Goal: Transaction & Acquisition: Download file/media

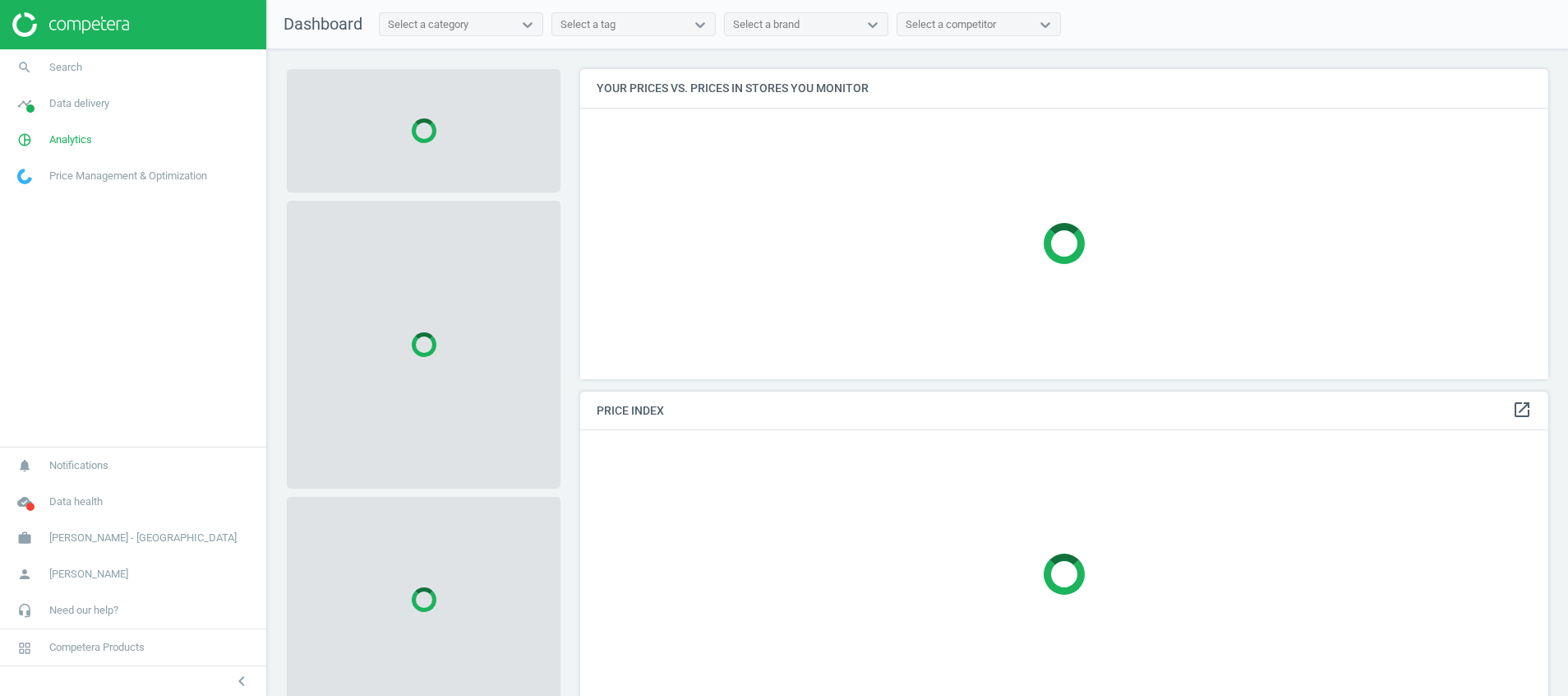
scroll to position [348, 988]
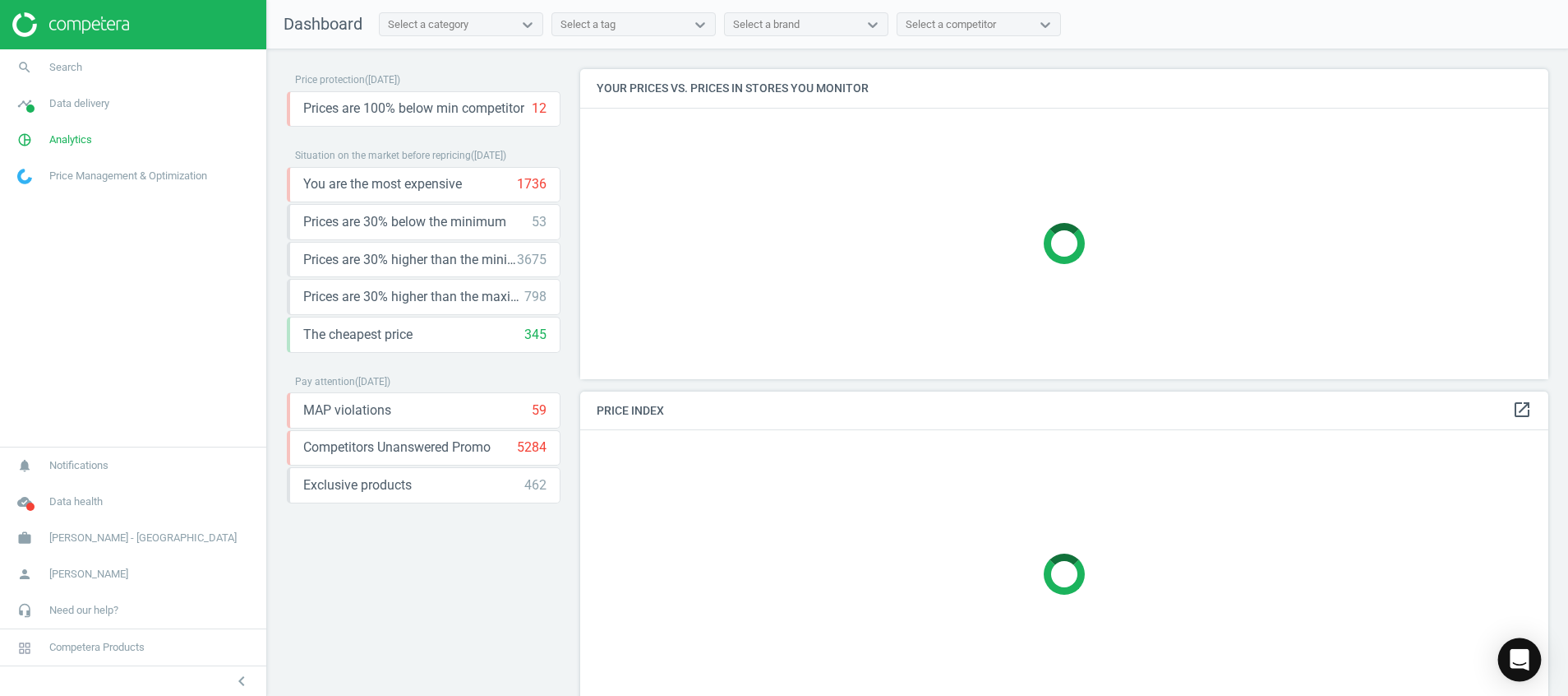
click at [1522, 655] on icon "Open Intercom Messenger" at bounding box center [1519, 659] width 19 height 21
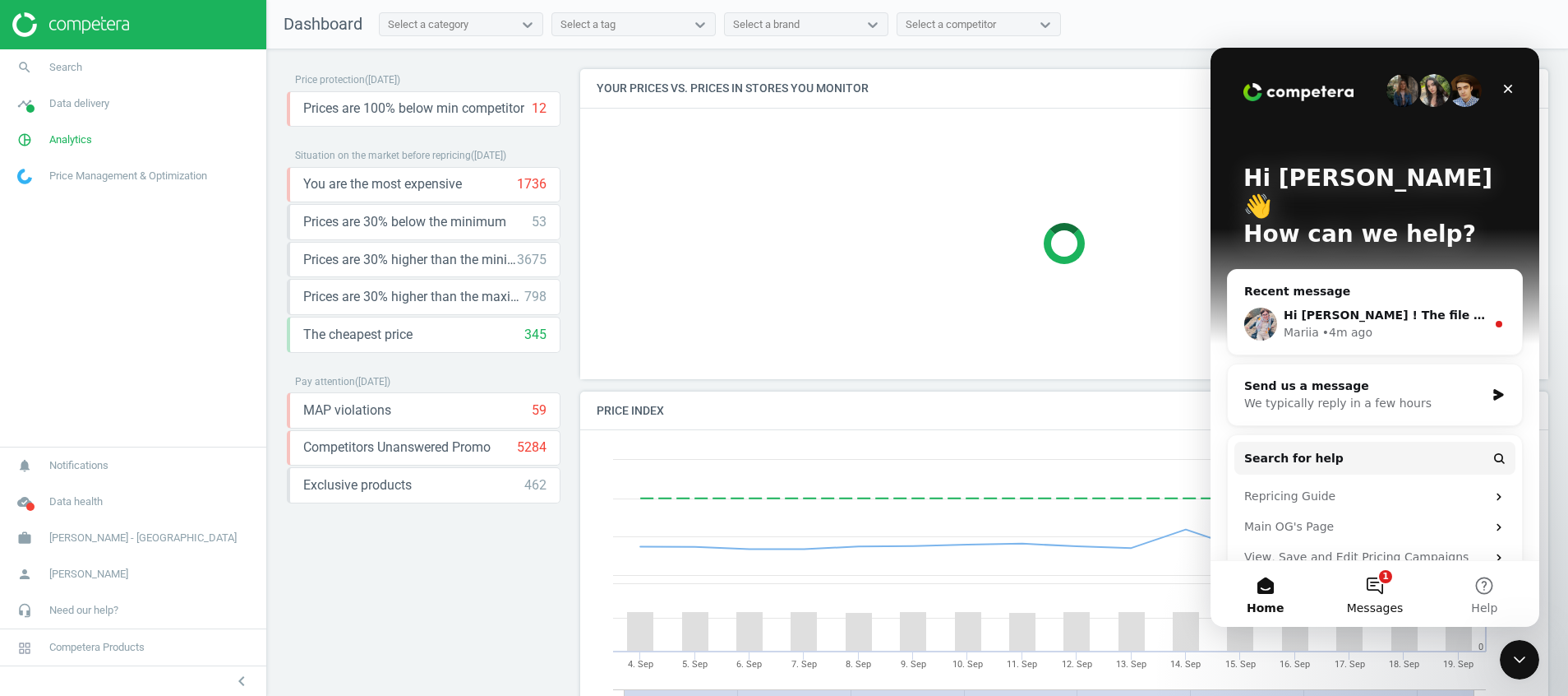
scroll to position [417, 988]
click at [1371, 583] on button "1 Messages" at bounding box center [1374, 593] width 109 height 66
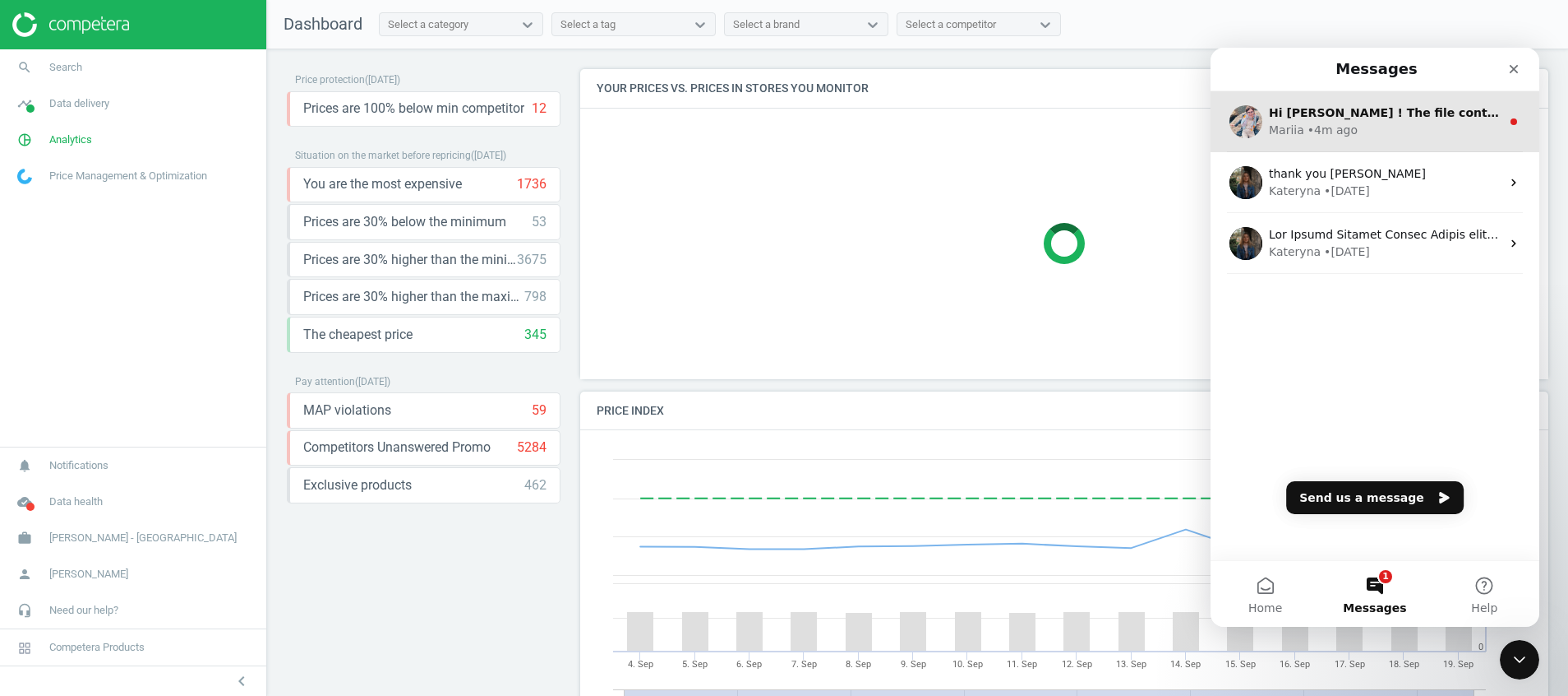
click at [1413, 132] on div "Mariia • 4m ago" at bounding box center [1385, 130] width 232 height 18
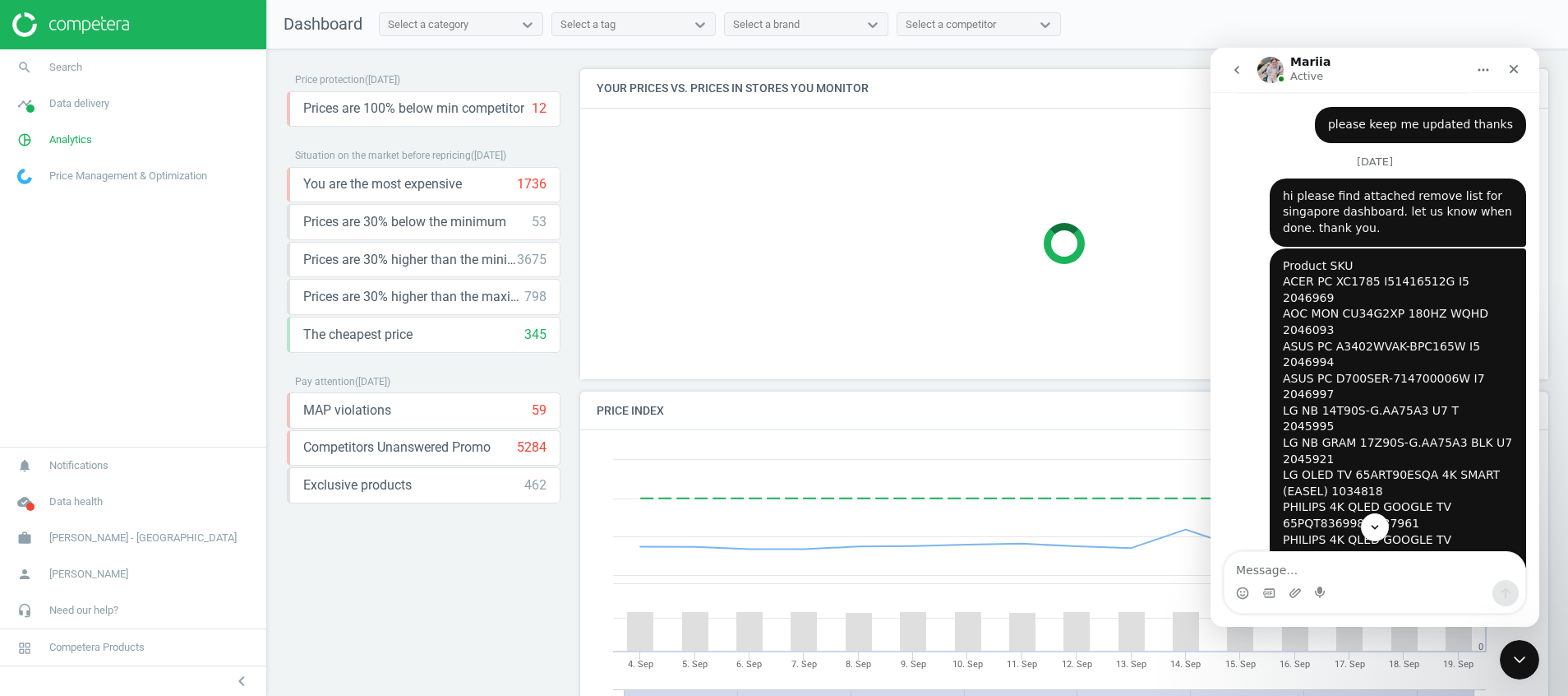
scroll to position [1157, 0]
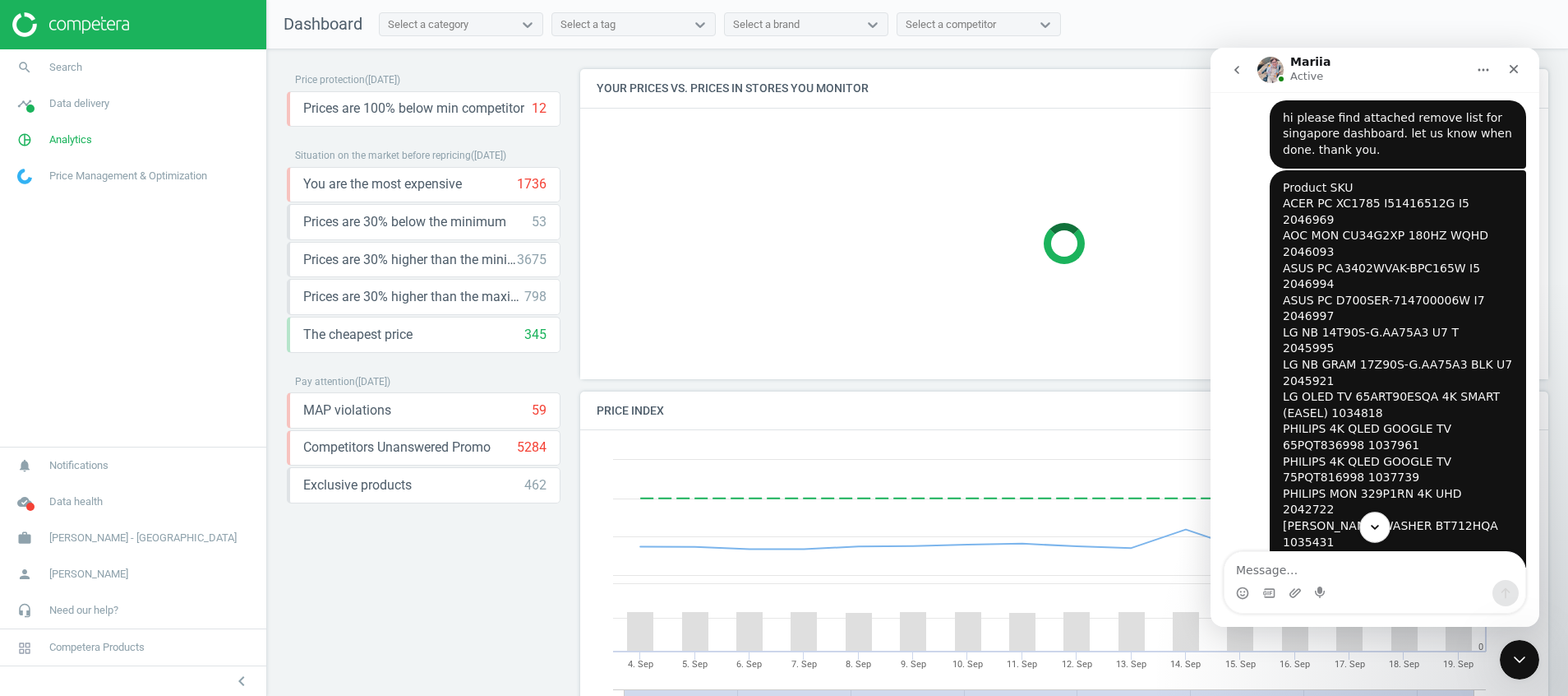
click at [1372, 528] on icon "Scroll to bottom" at bounding box center [1375, 527] width 15 height 15
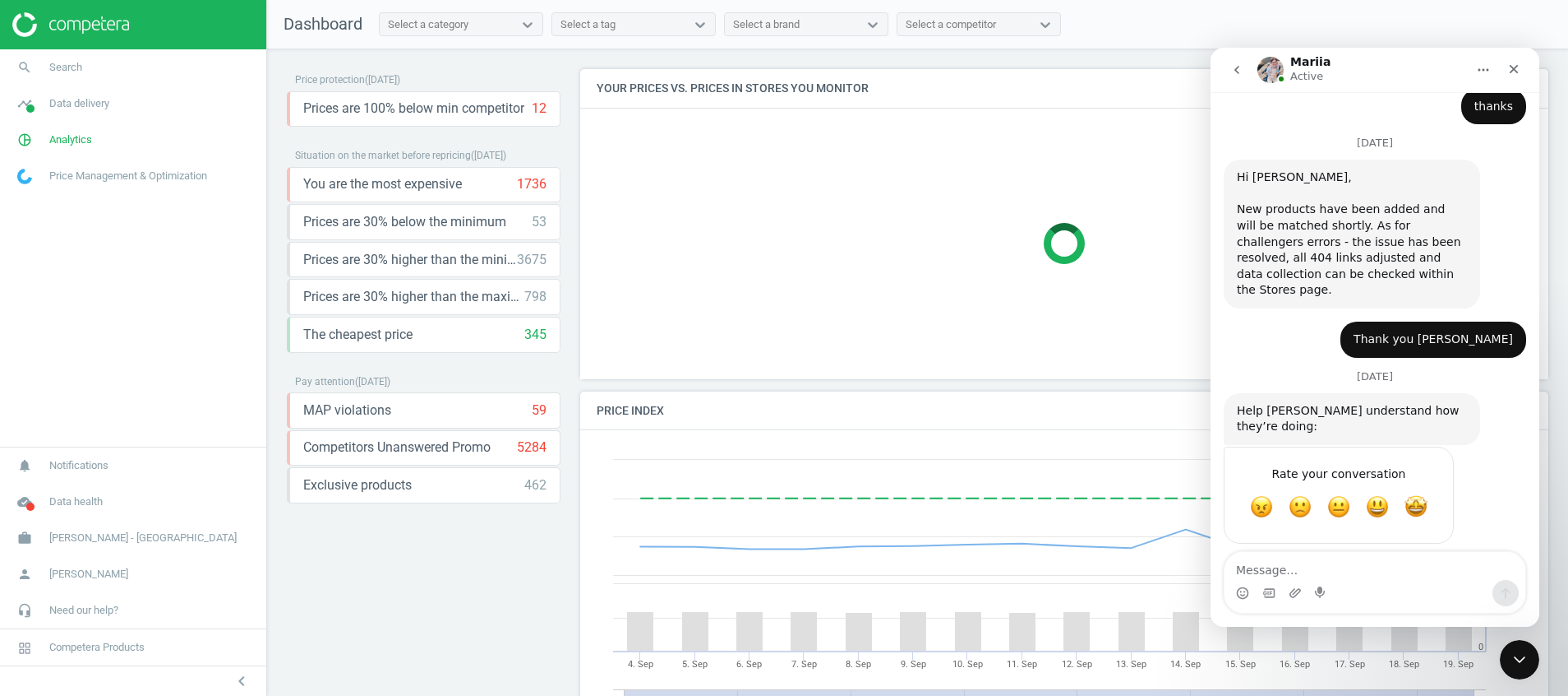
scroll to position [4439, 0]
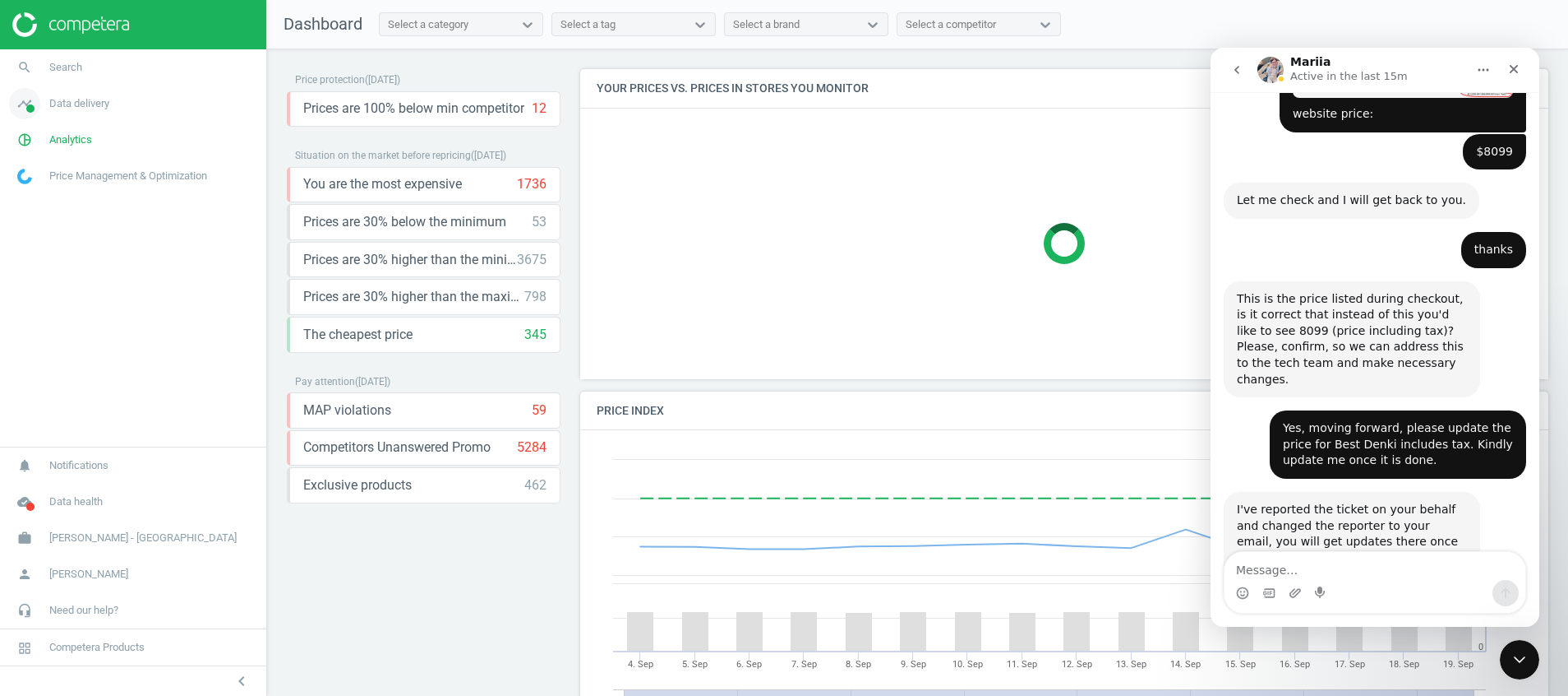
click at [29, 95] on icon "timeline" at bounding box center [25, 104] width 31 height 32
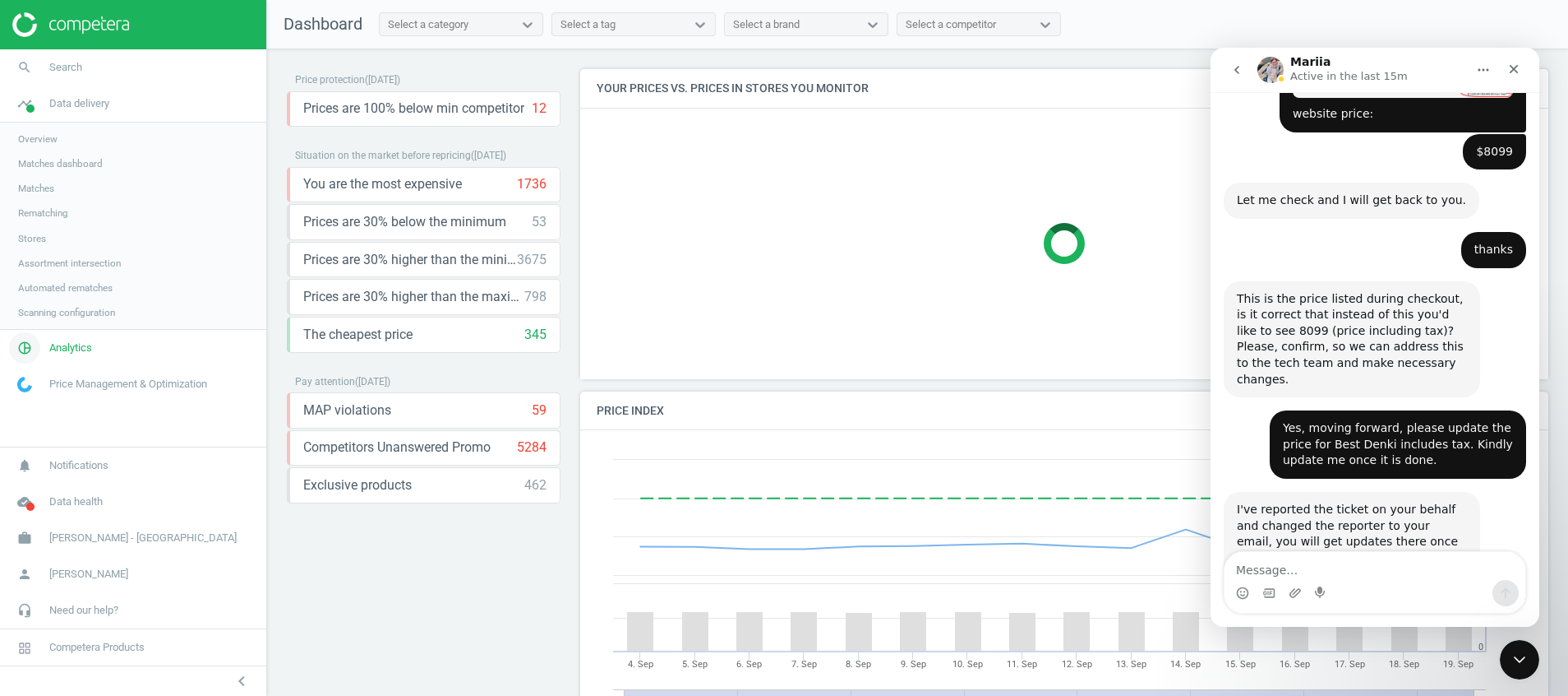
click at [31, 344] on icon "pie_chart_outlined" at bounding box center [25, 348] width 31 height 32
click at [32, 195] on span "Products" at bounding box center [38, 200] width 39 height 13
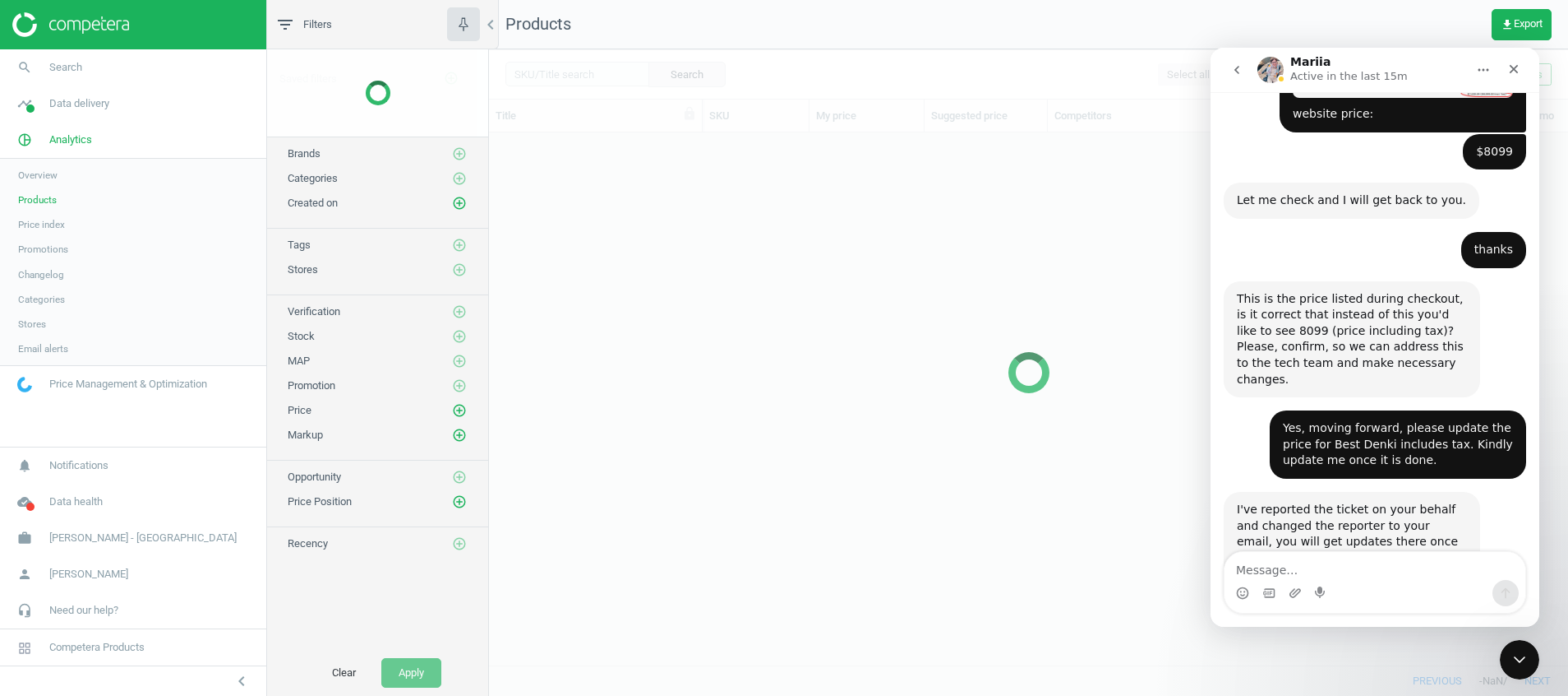
scroll to position [494, 1060]
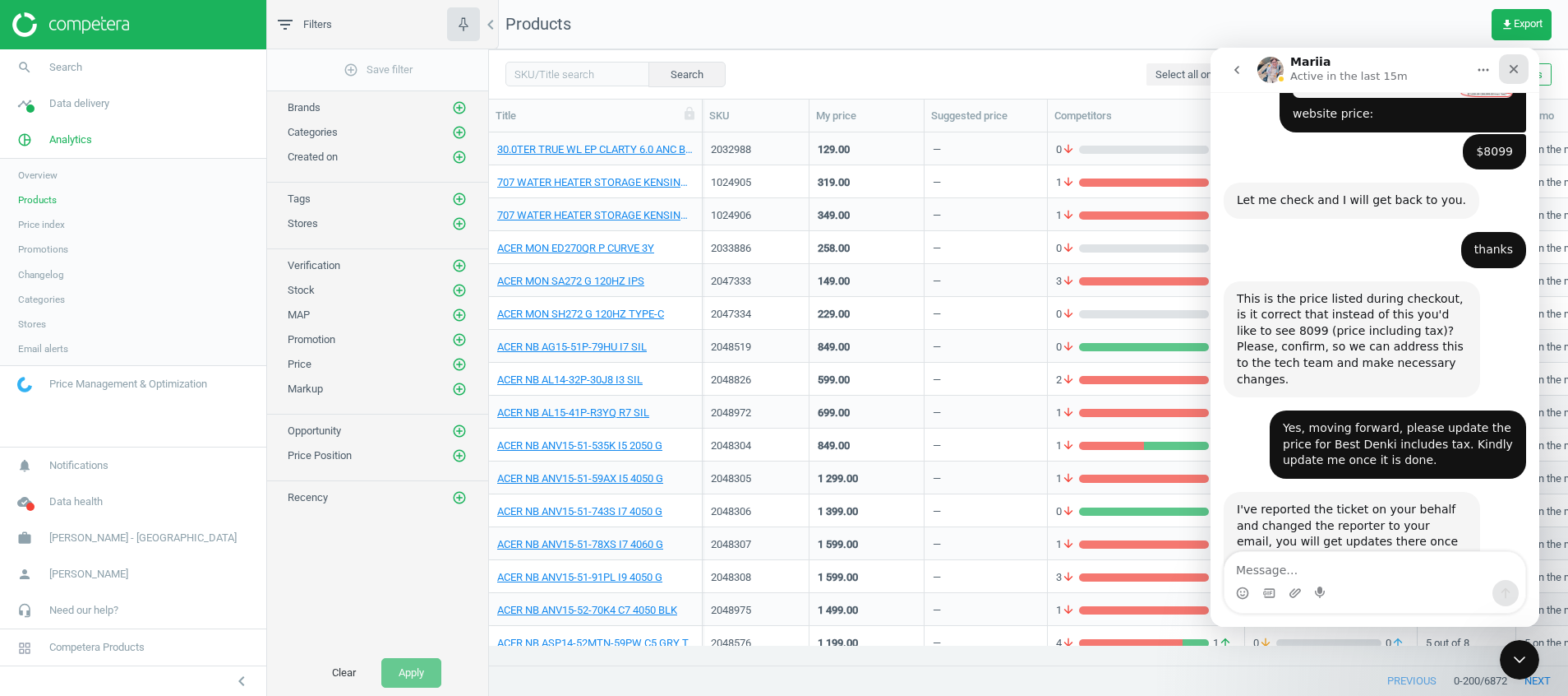
click at [1514, 63] on icon "Close" at bounding box center [1513, 69] width 13 height 13
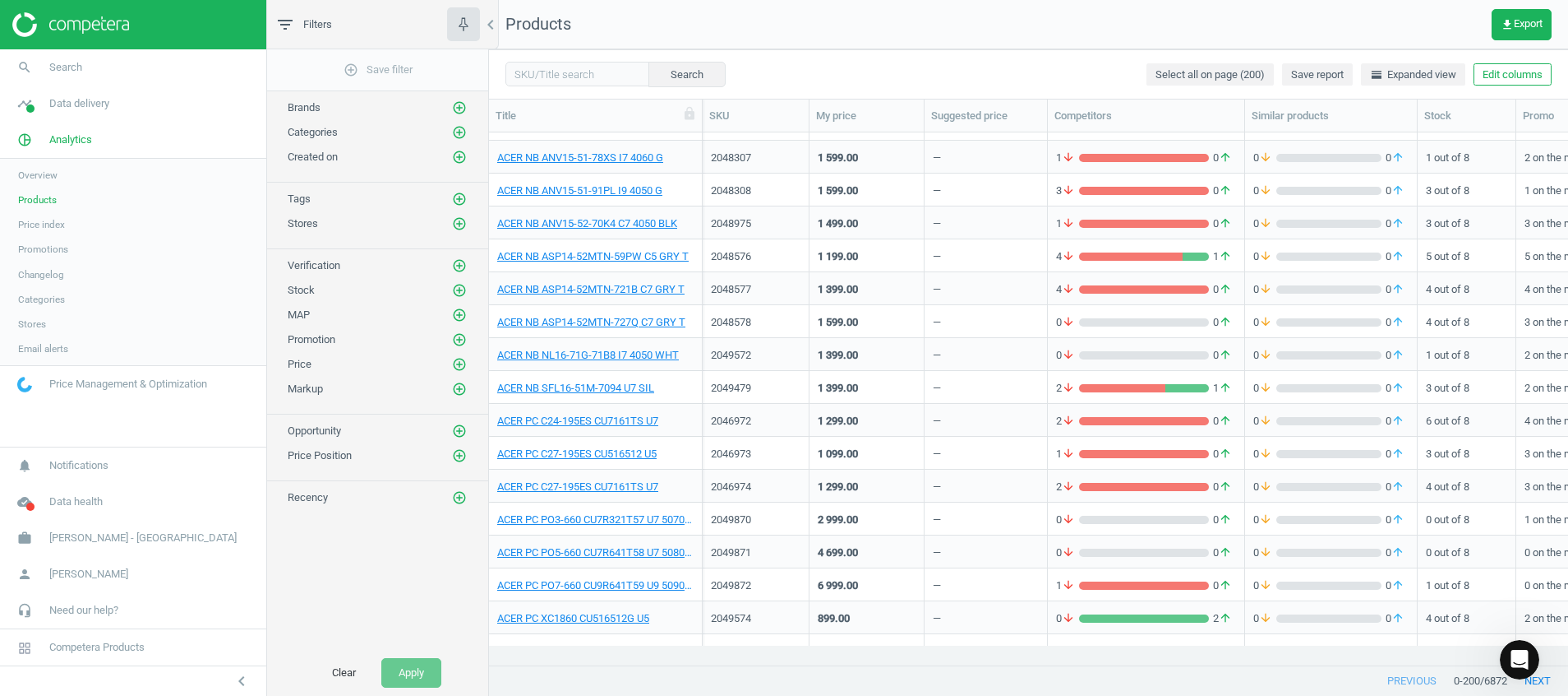
scroll to position [0, 0]
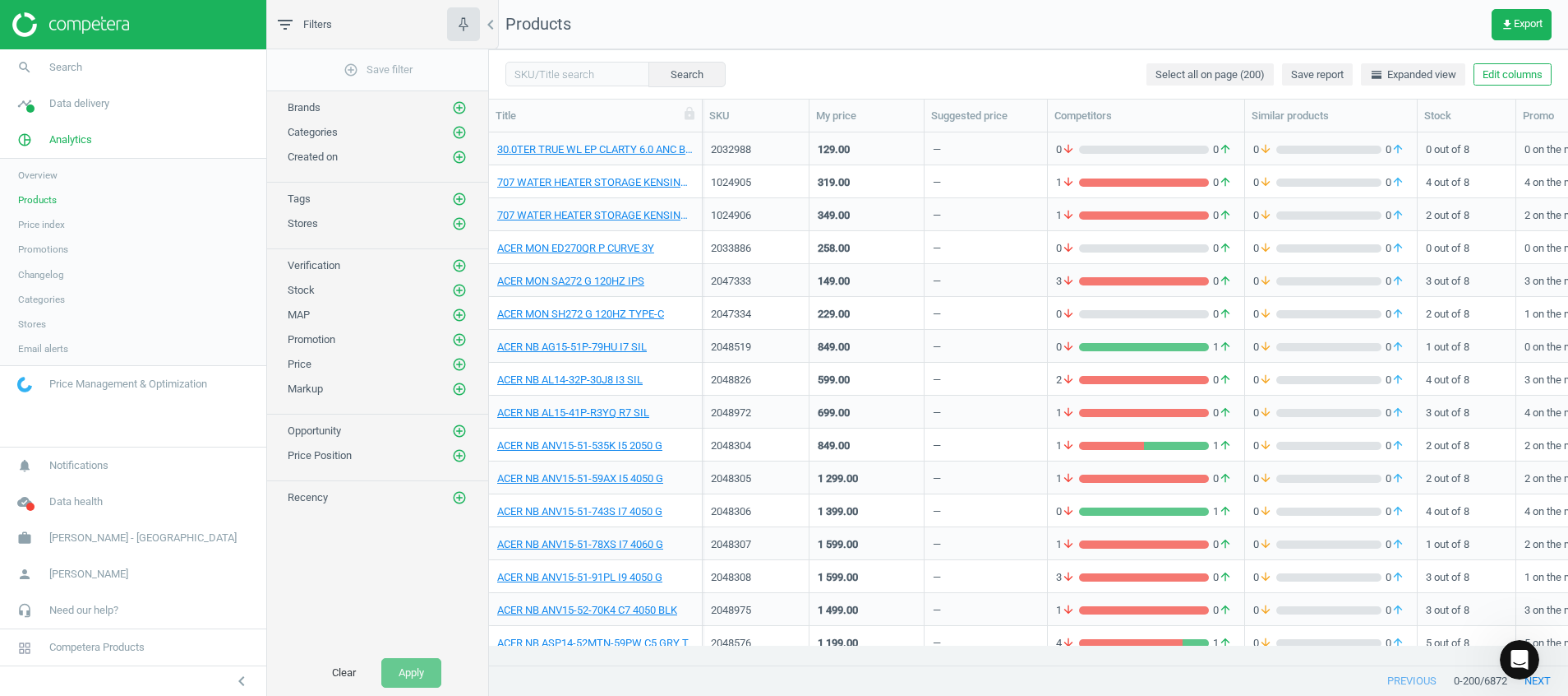
click at [120, 19] on img at bounding box center [70, 24] width 117 height 25
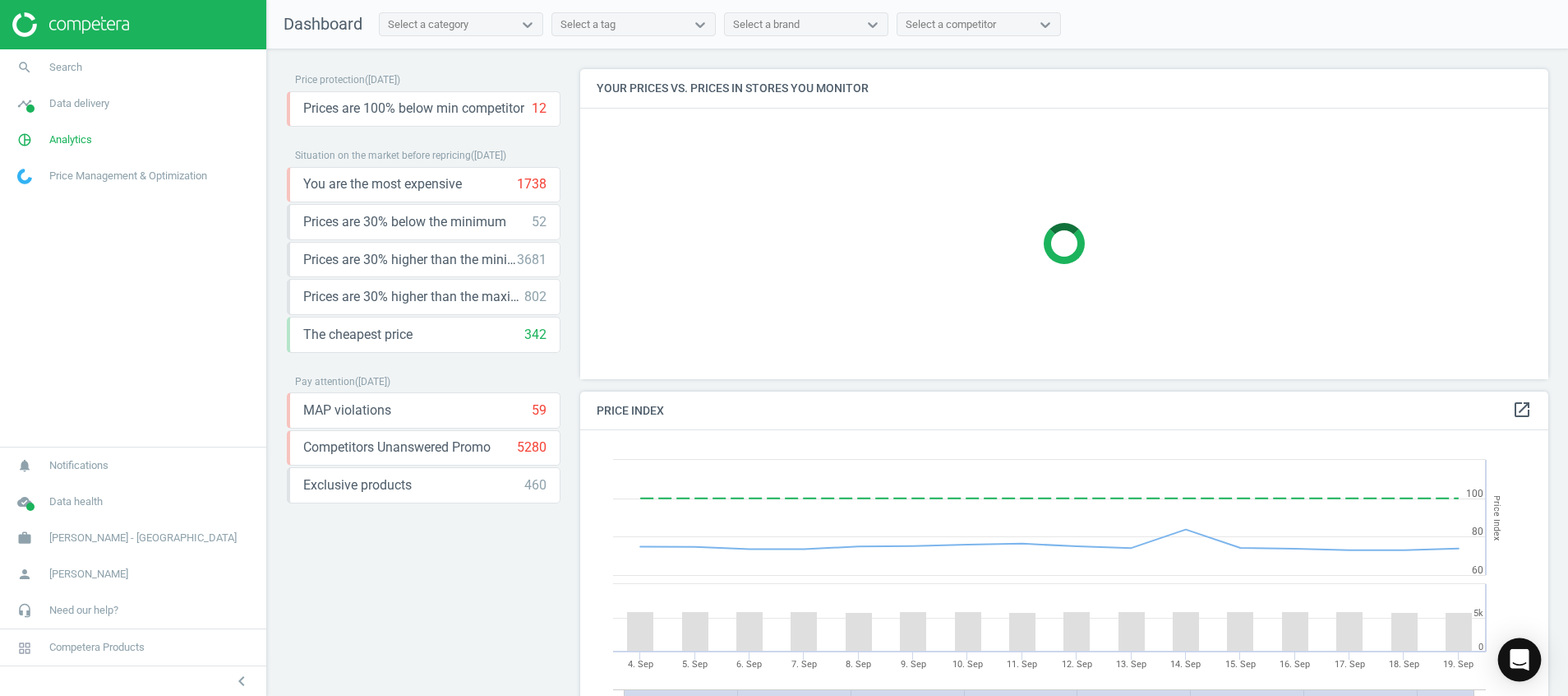
scroll to position [417, 988]
click at [1539, 656] on body "Group 2 Created with Sketch. ic/cloud_download/grey600 Created with Sketch. gra…" at bounding box center [784, 348] width 1568 height 696
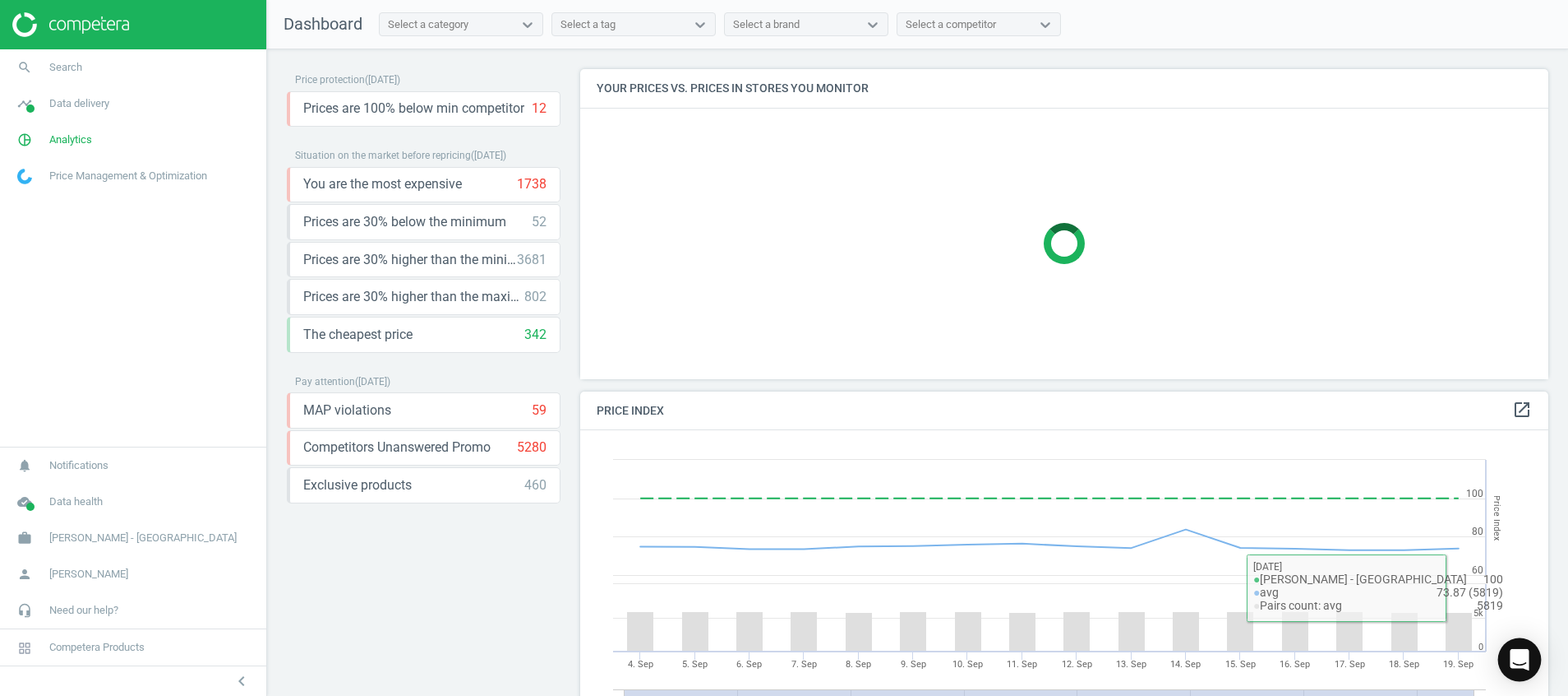
click at [1535, 672] on div "Open Intercom Messenger" at bounding box center [1520, 660] width 44 height 44
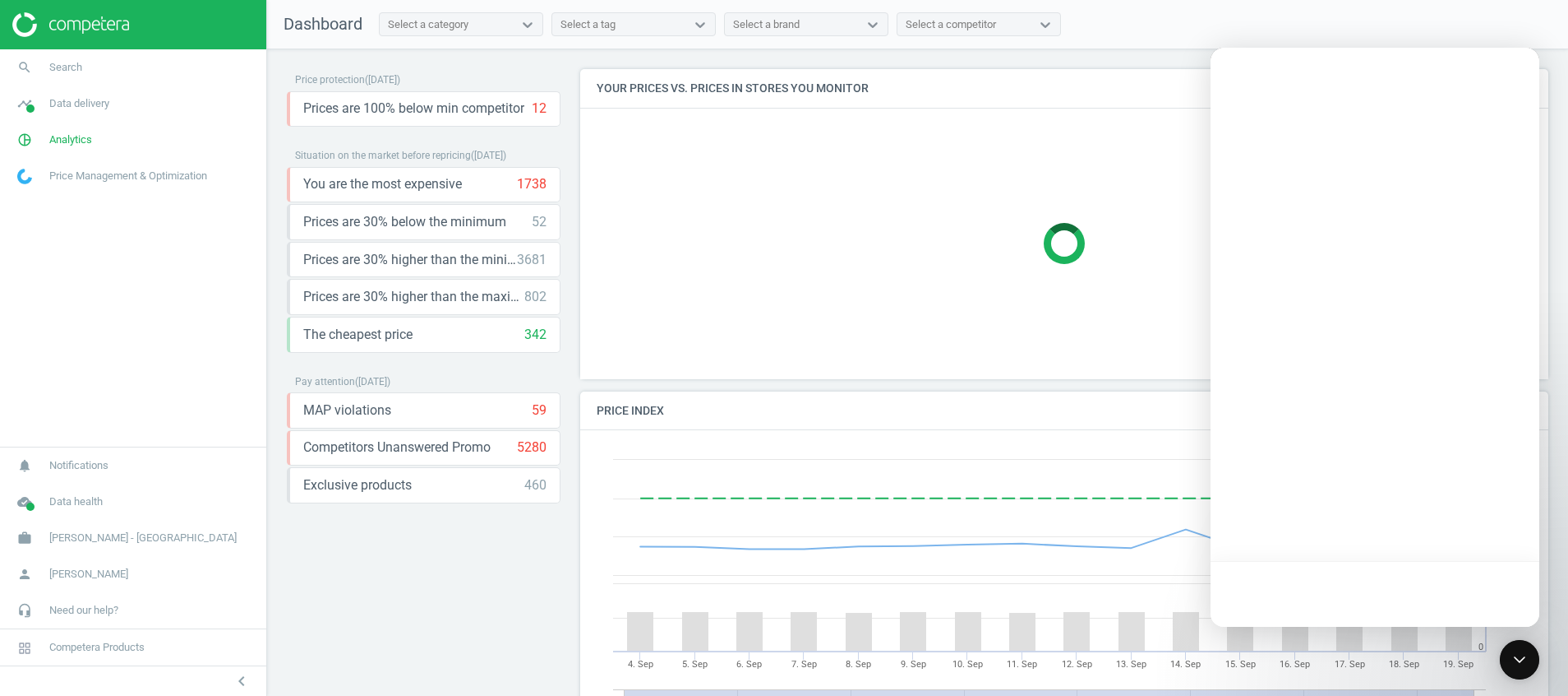
scroll to position [0, 0]
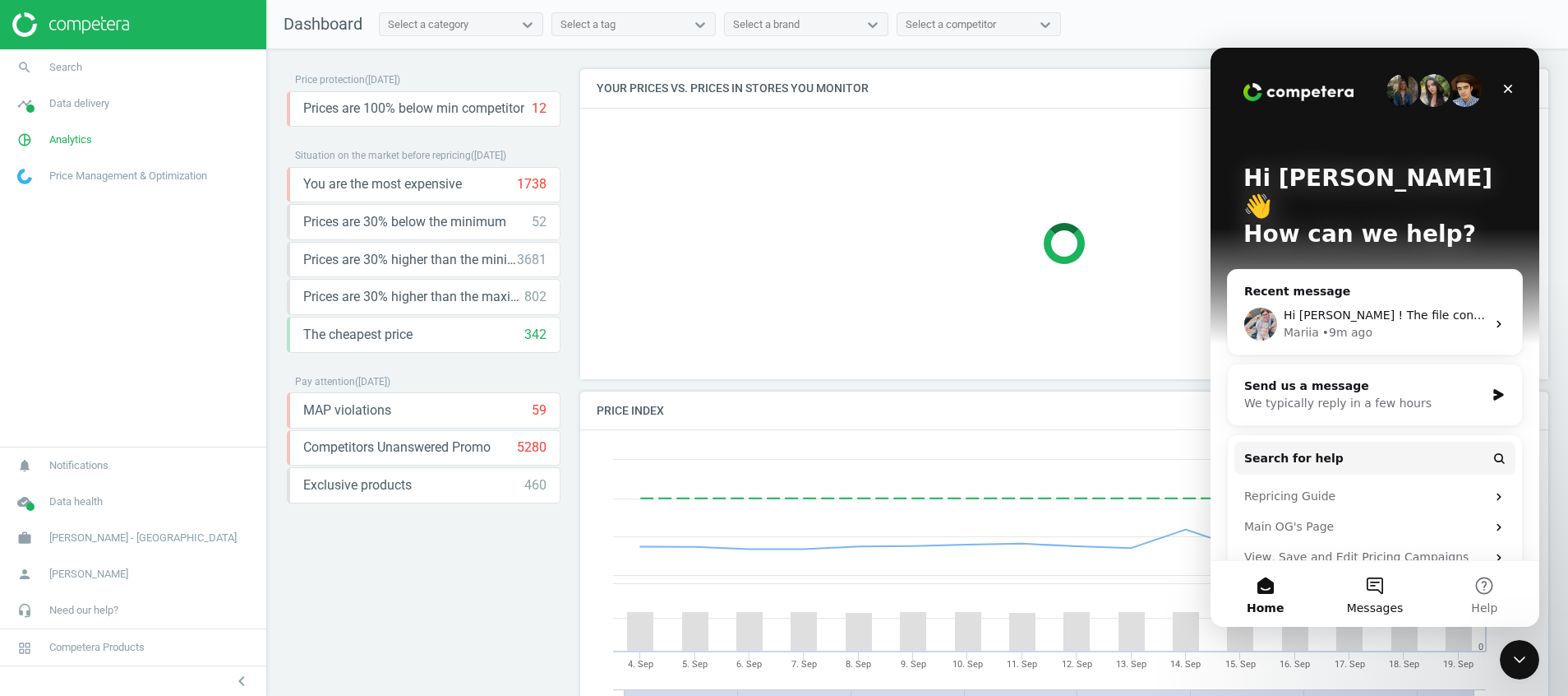
click at [1377, 613] on span "Messages" at bounding box center [1374, 608] width 56 height 11
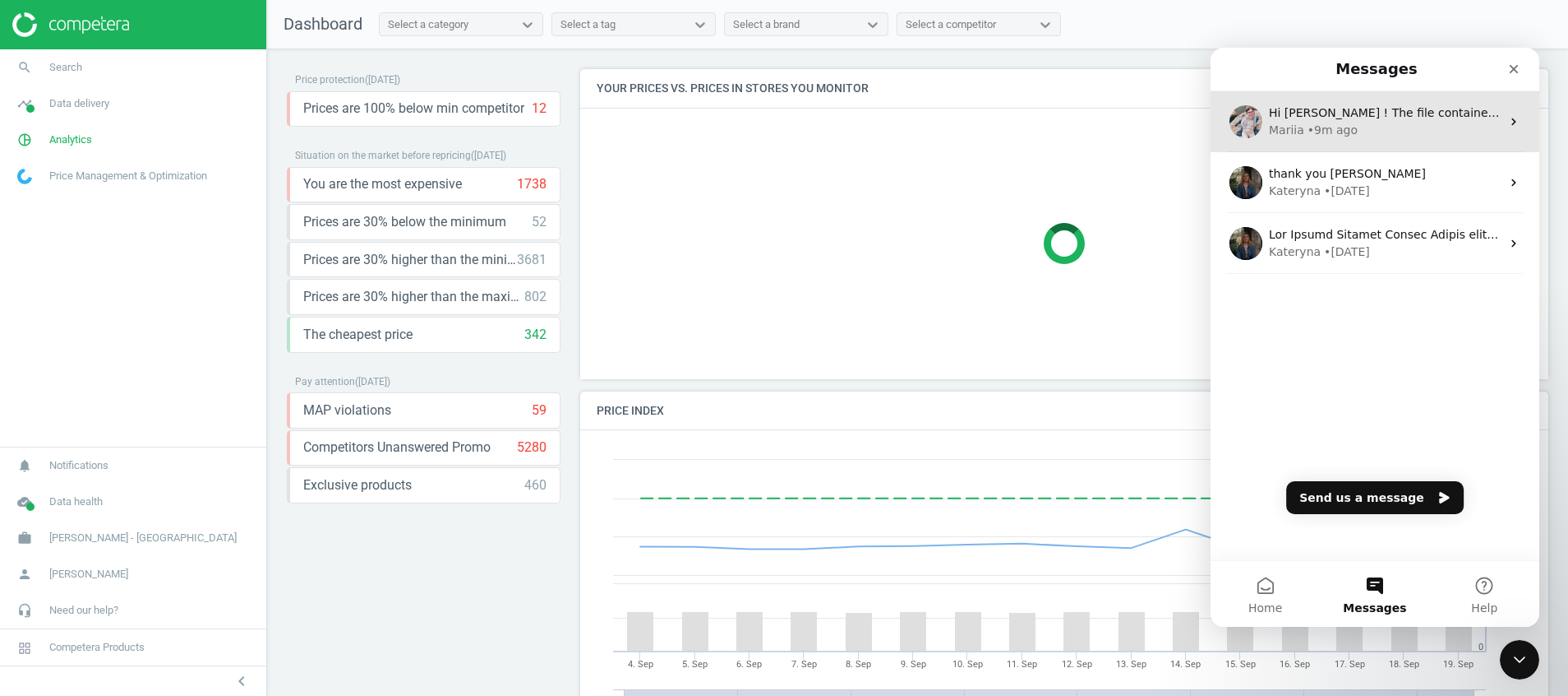
click at [1353, 135] on div "Mariia • 9m ago" at bounding box center [1385, 130] width 232 height 18
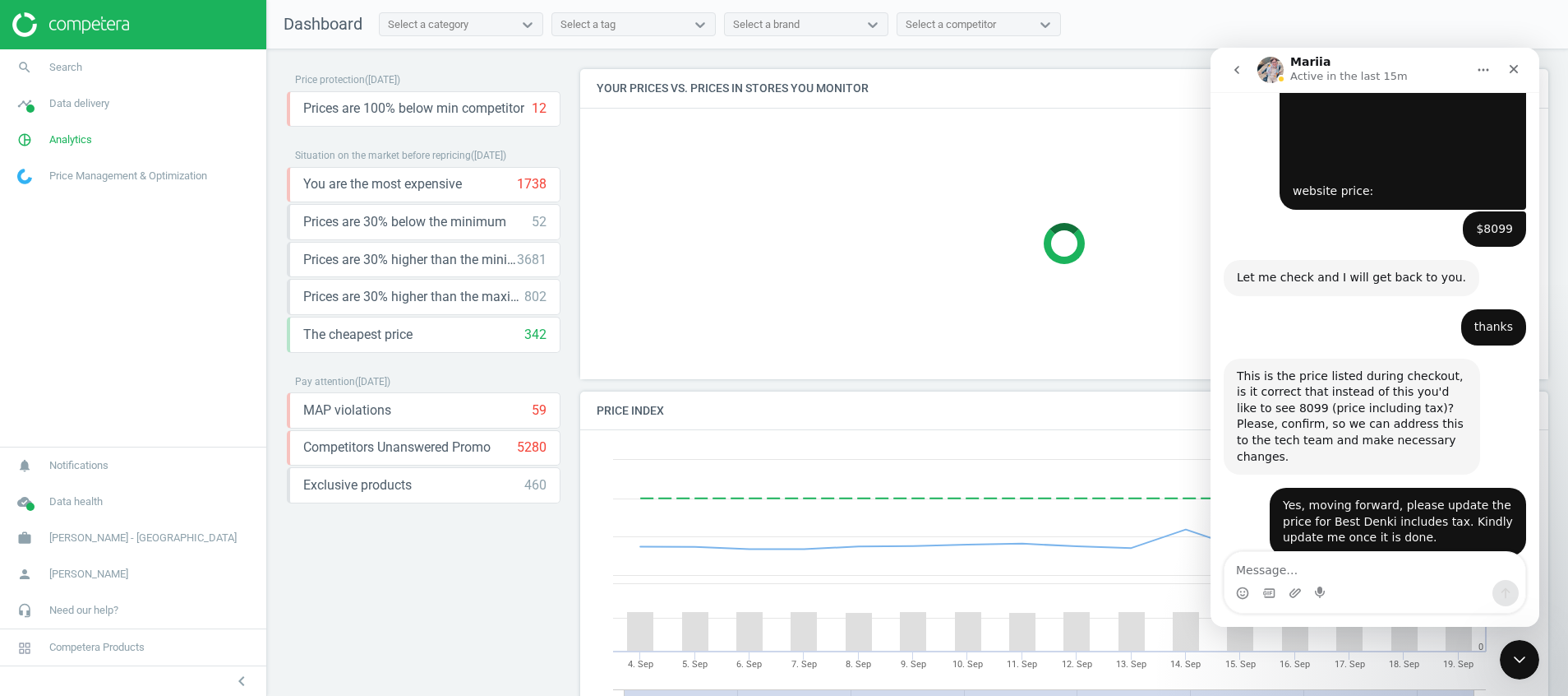
scroll to position [4439, 0]
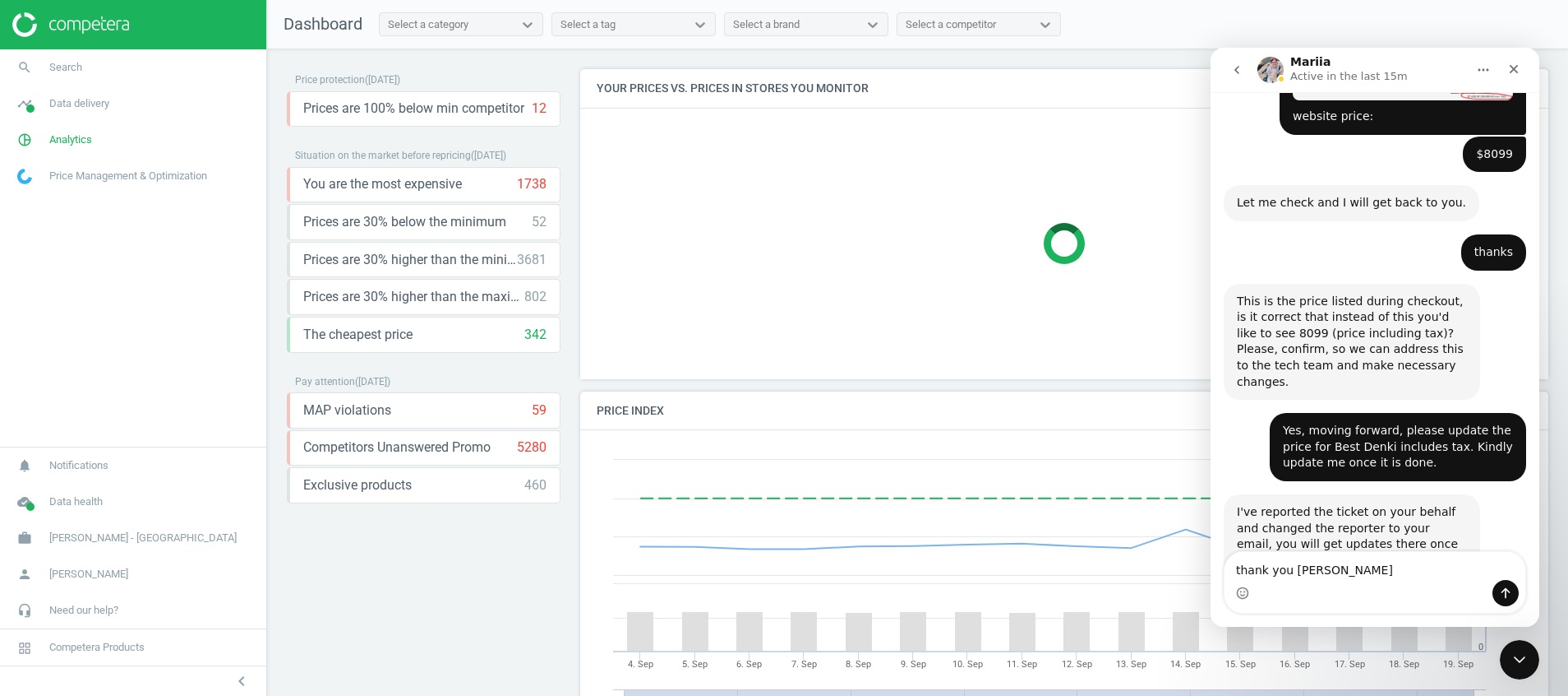
type textarea "thank you mariia"
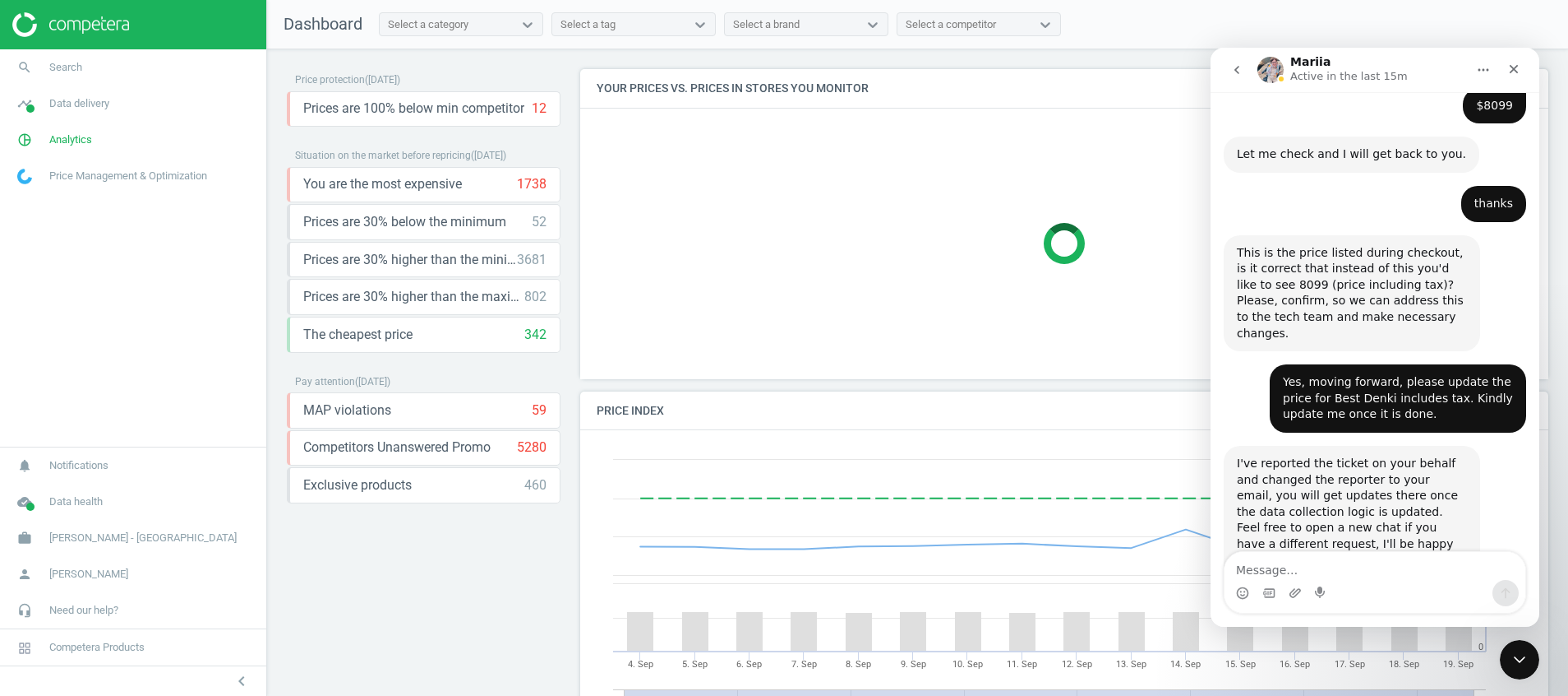
scroll to position [4488, 0]
click at [1234, 81] on button "go back" at bounding box center [1237, 70] width 31 height 32
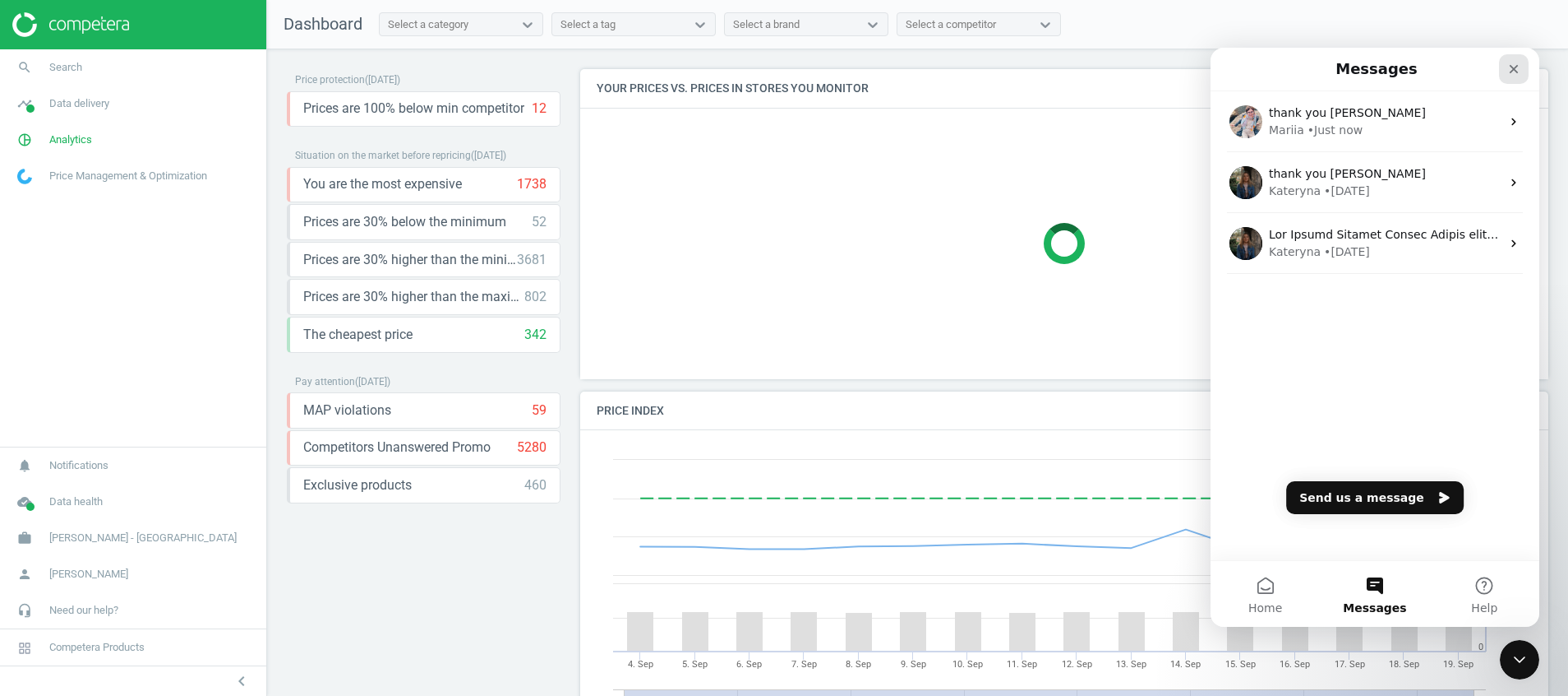
click at [1518, 69] on icon "Close" at bounding box center [1513, 69] width 13 height 13
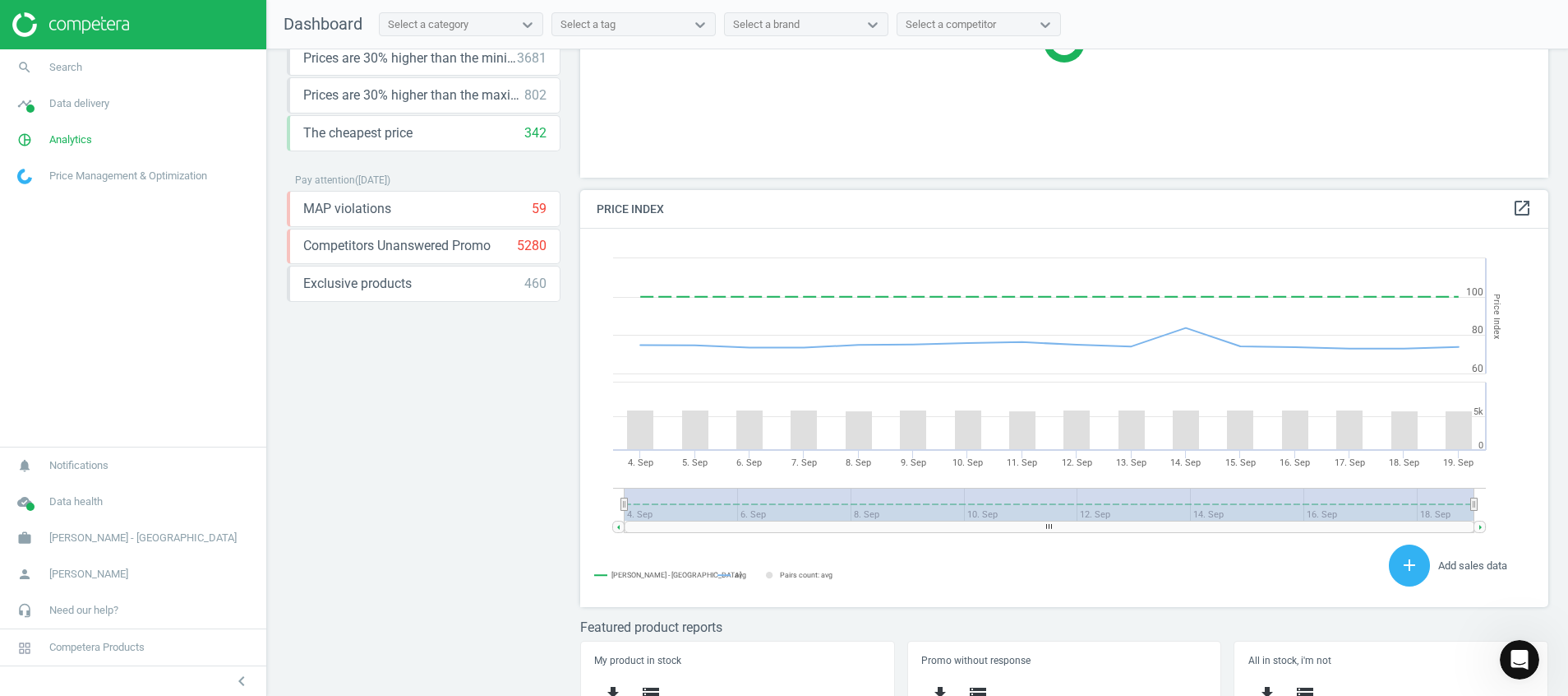
scroll to position [217, 0]
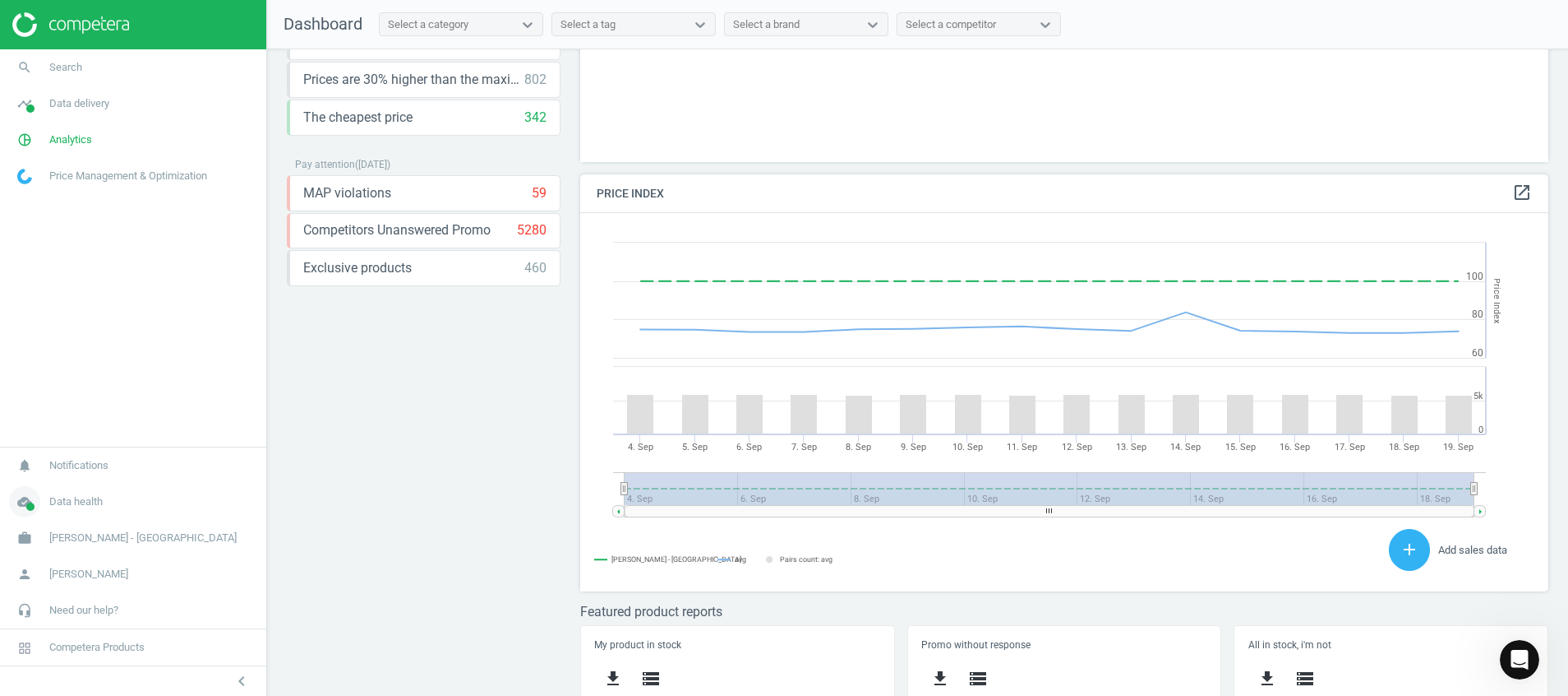
click at [34, 500] on icon "cloud_done" at bounding box center [25, 501] width 31 height 32
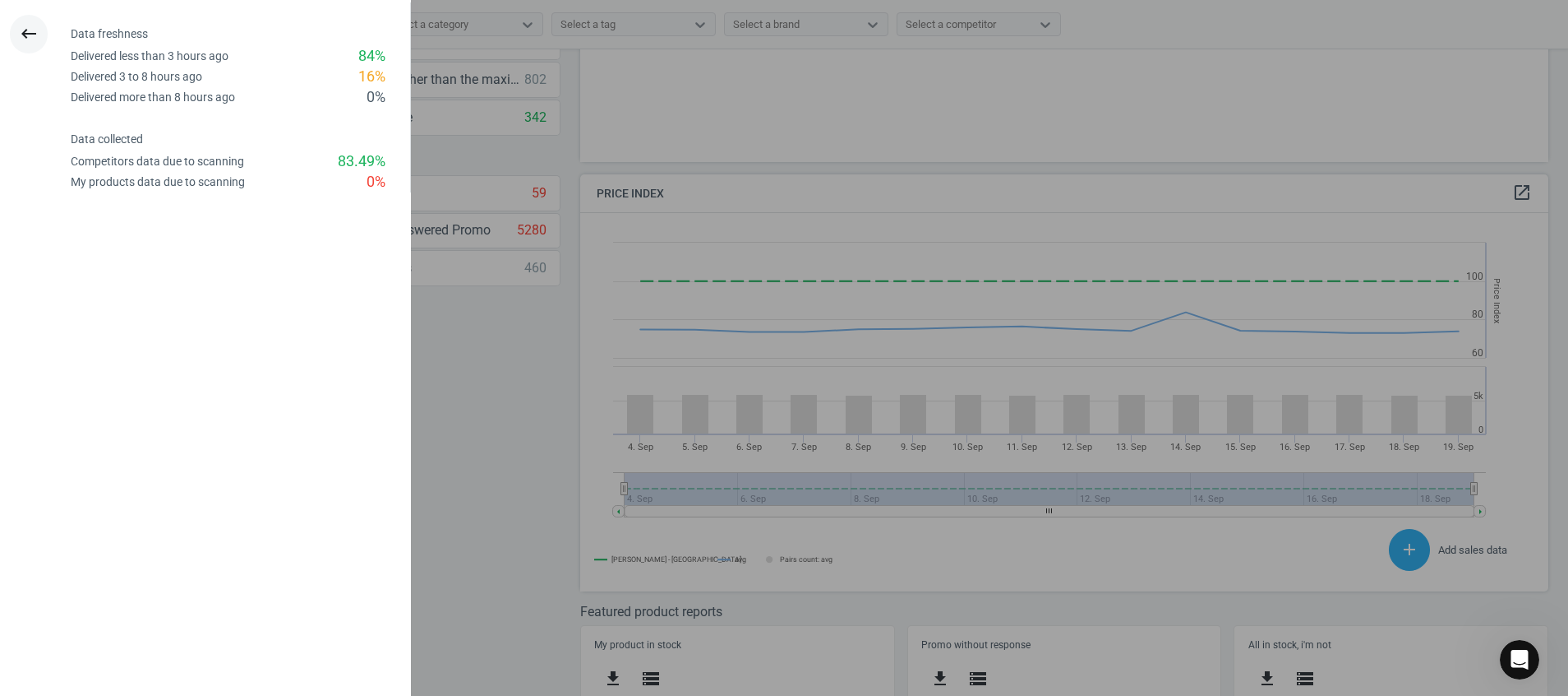
click at [37, 25] on icon "keyboard_backspace" at bounding box center [28, 33] width 19 height 19
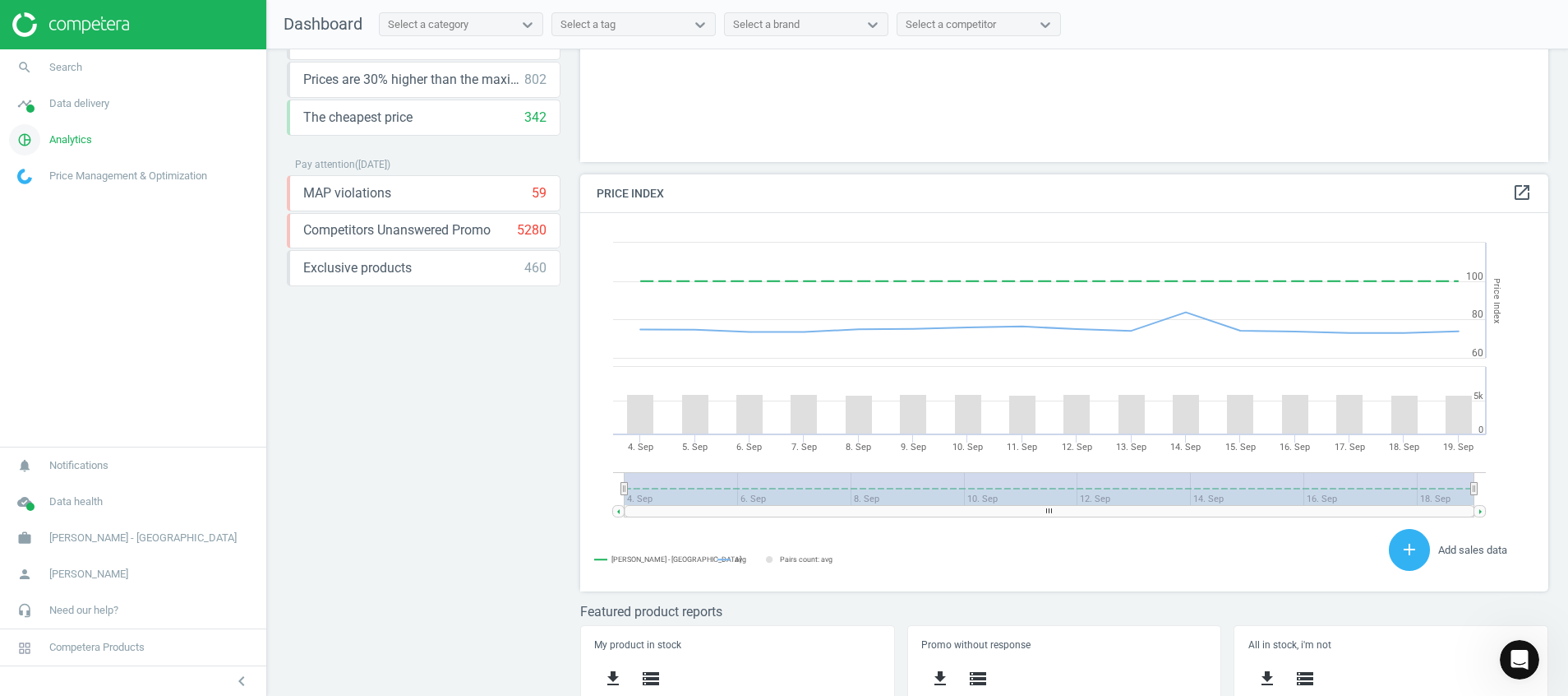
click at [25, 146] on icon "pie_chart_outlined" at bounding box center [25, 140] width 31 height 32
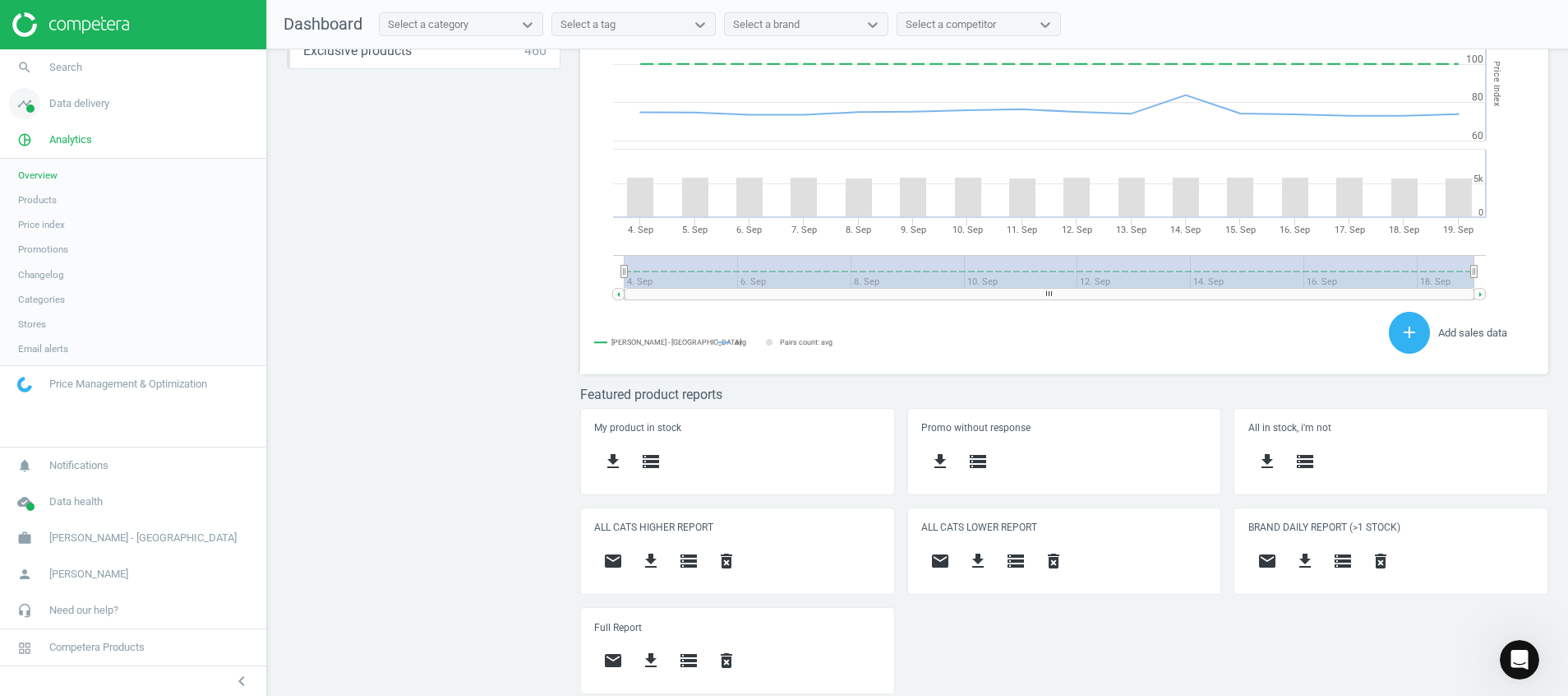
click at [27, 98] on icon "timeline" at bounding box center [25, 104] width 31 height 32
click at [31, 241] on span "Stores" at bounding box center [32, 238] width 28 height 13
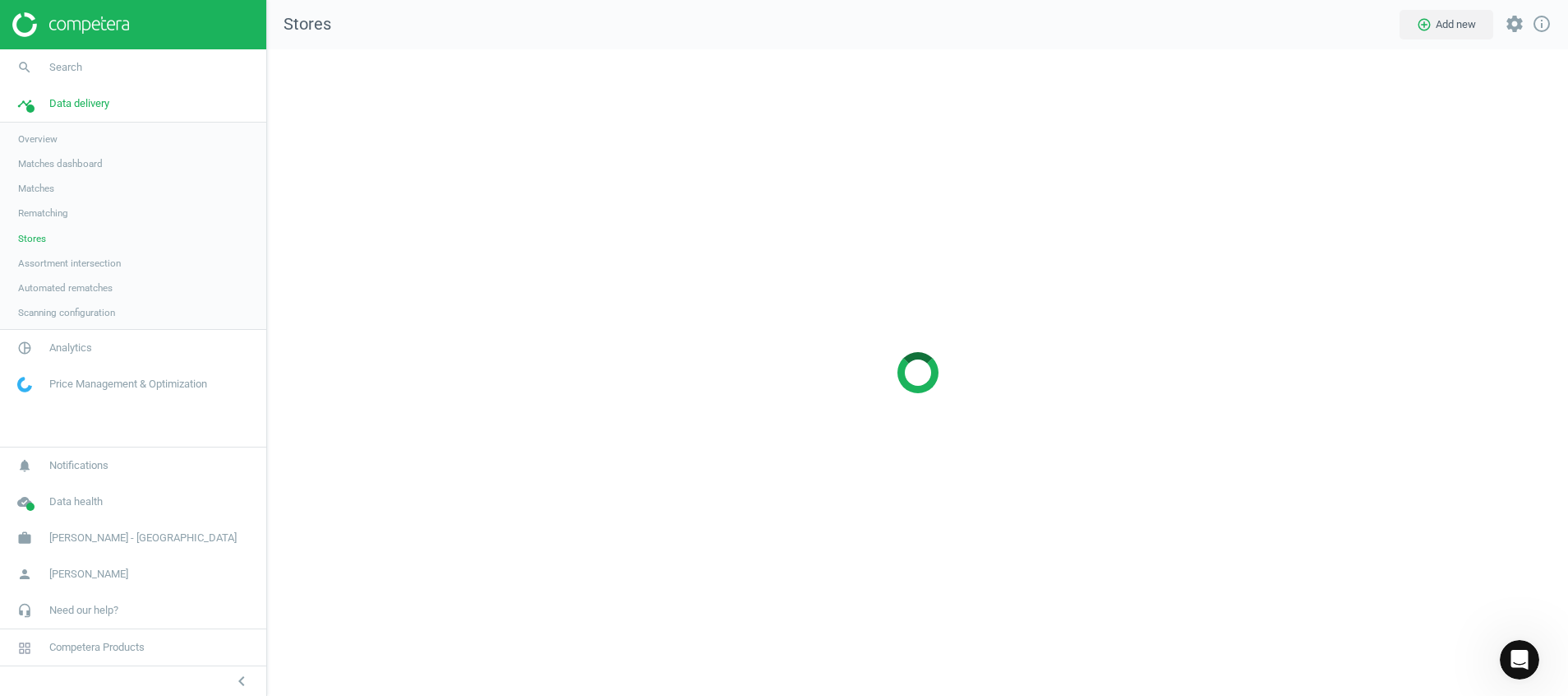
scroll to position [685, 1339]
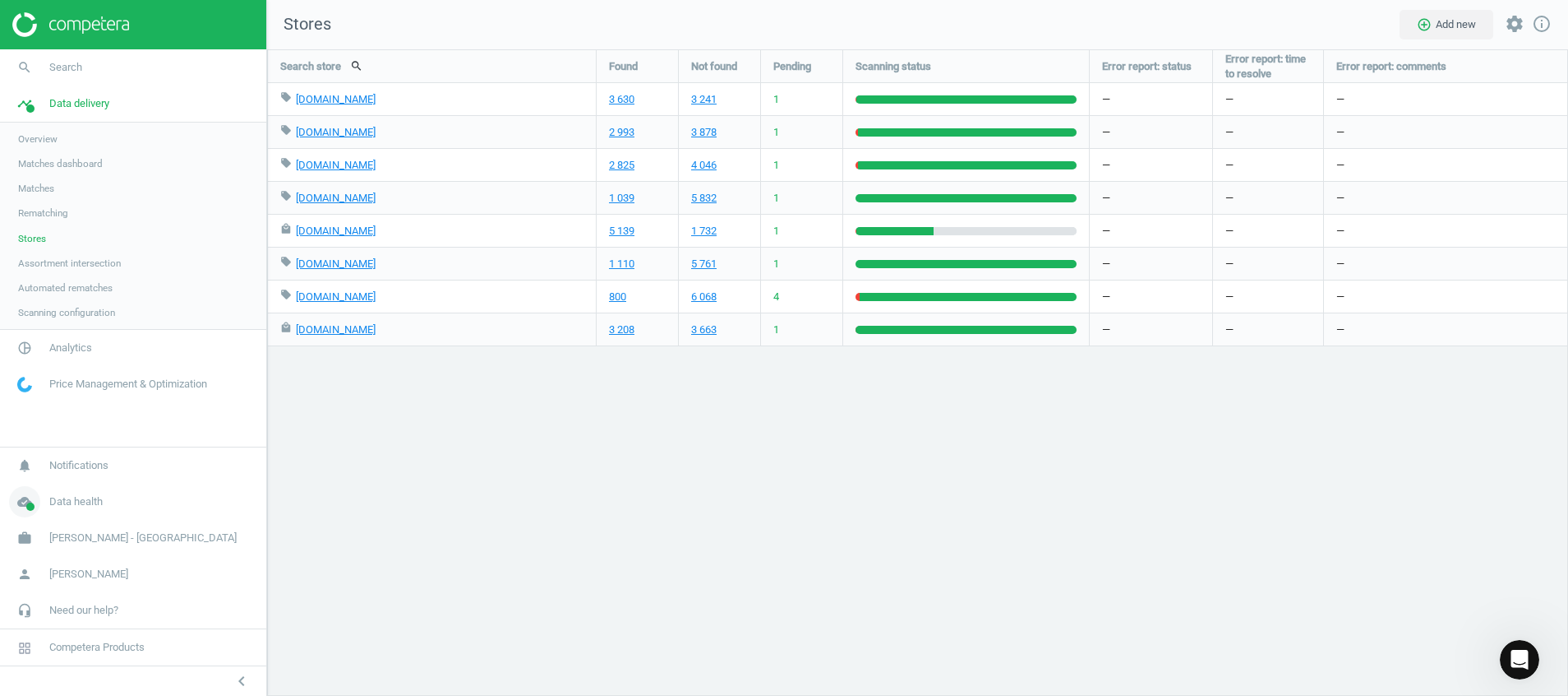
click at [32, 495] on icon "cloud_done" at bounding box center [25, 501] width 31 height 32
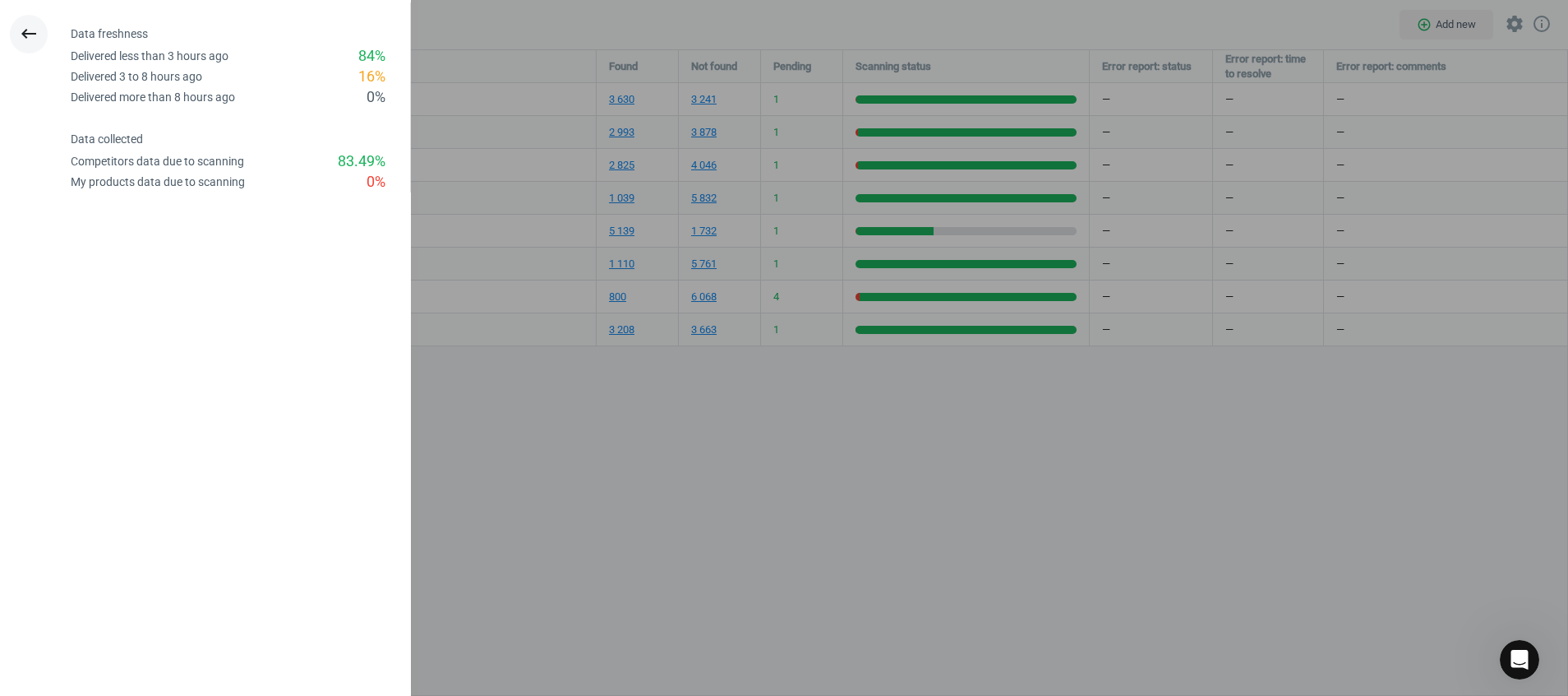
click at [29, 40] on icon "keyboard_backspace" at bounding box center [28, 33] width 19 height 19
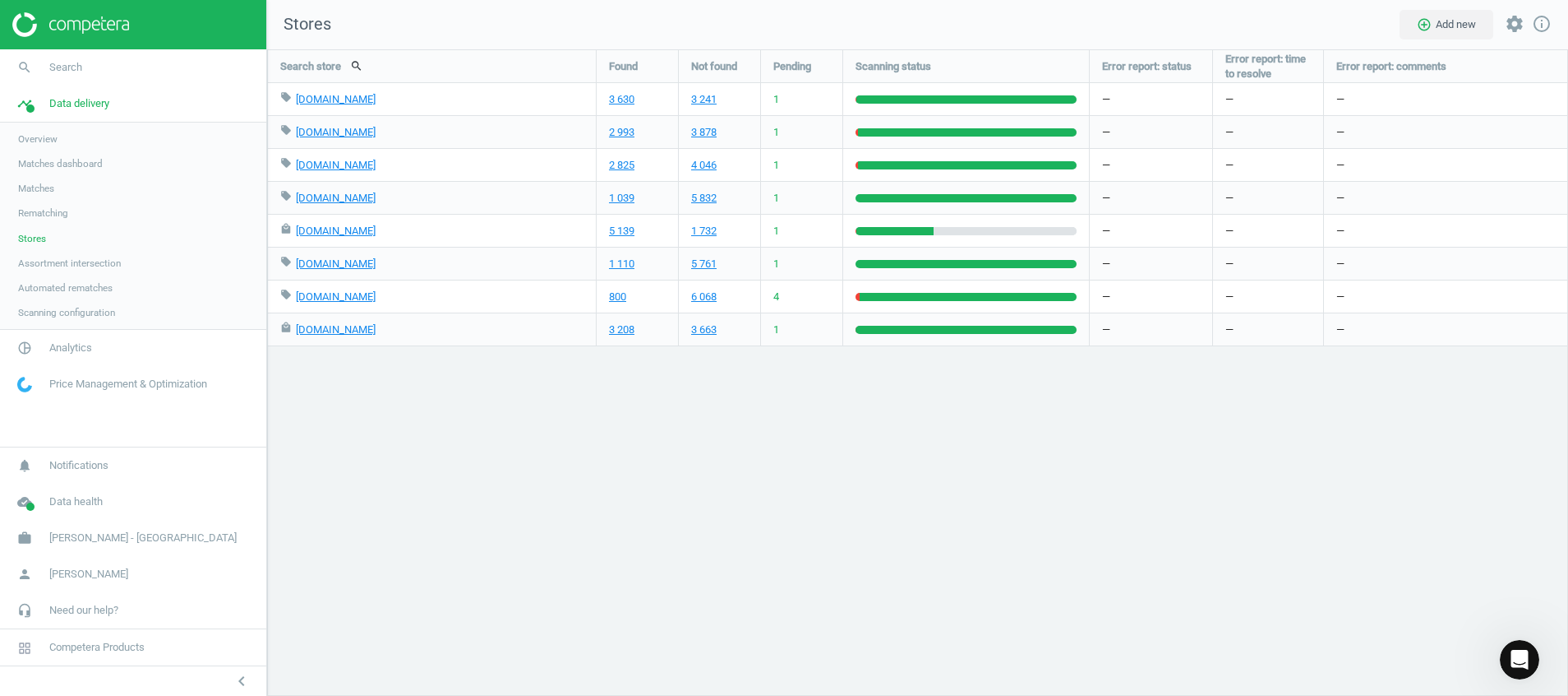
click at [98, 19] on img at bounding box center [70, 24] width 117 height 25
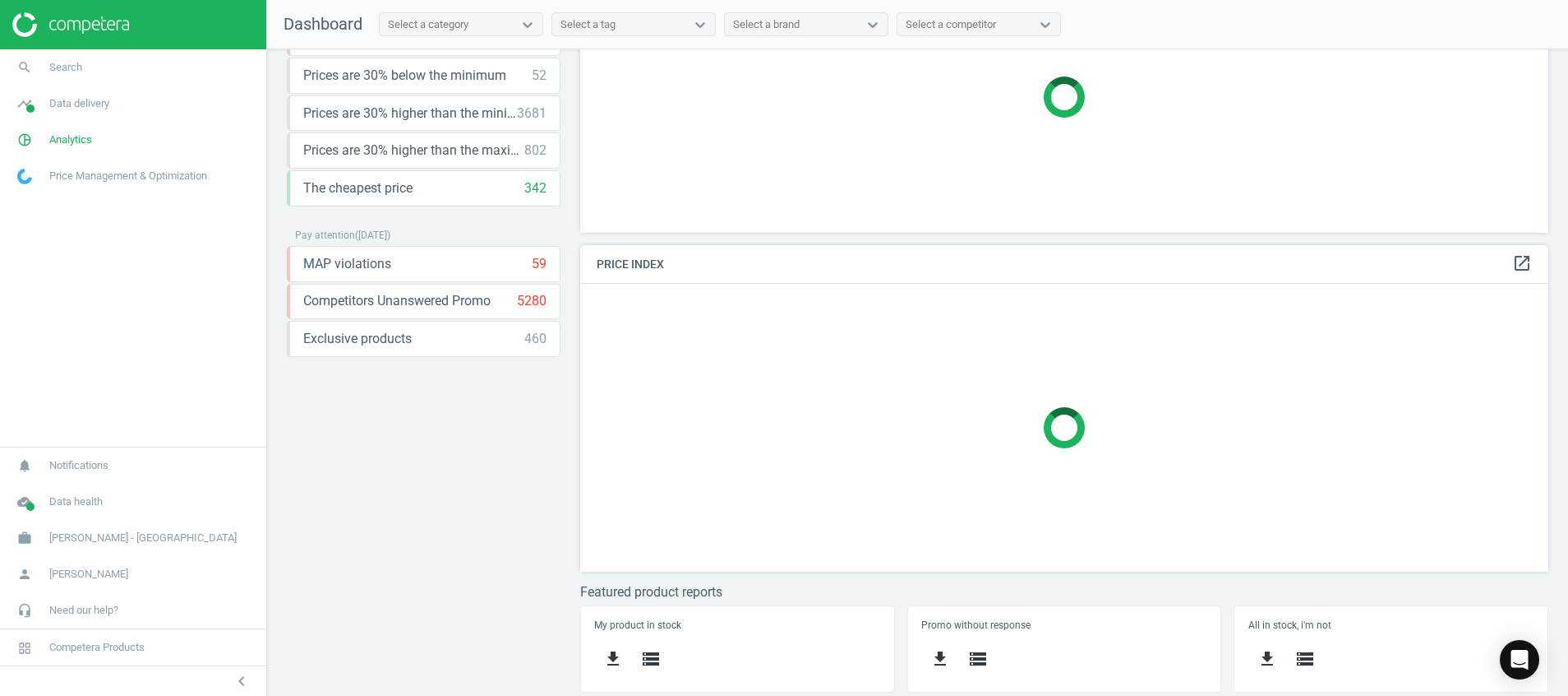
scroll to position [344, 0]
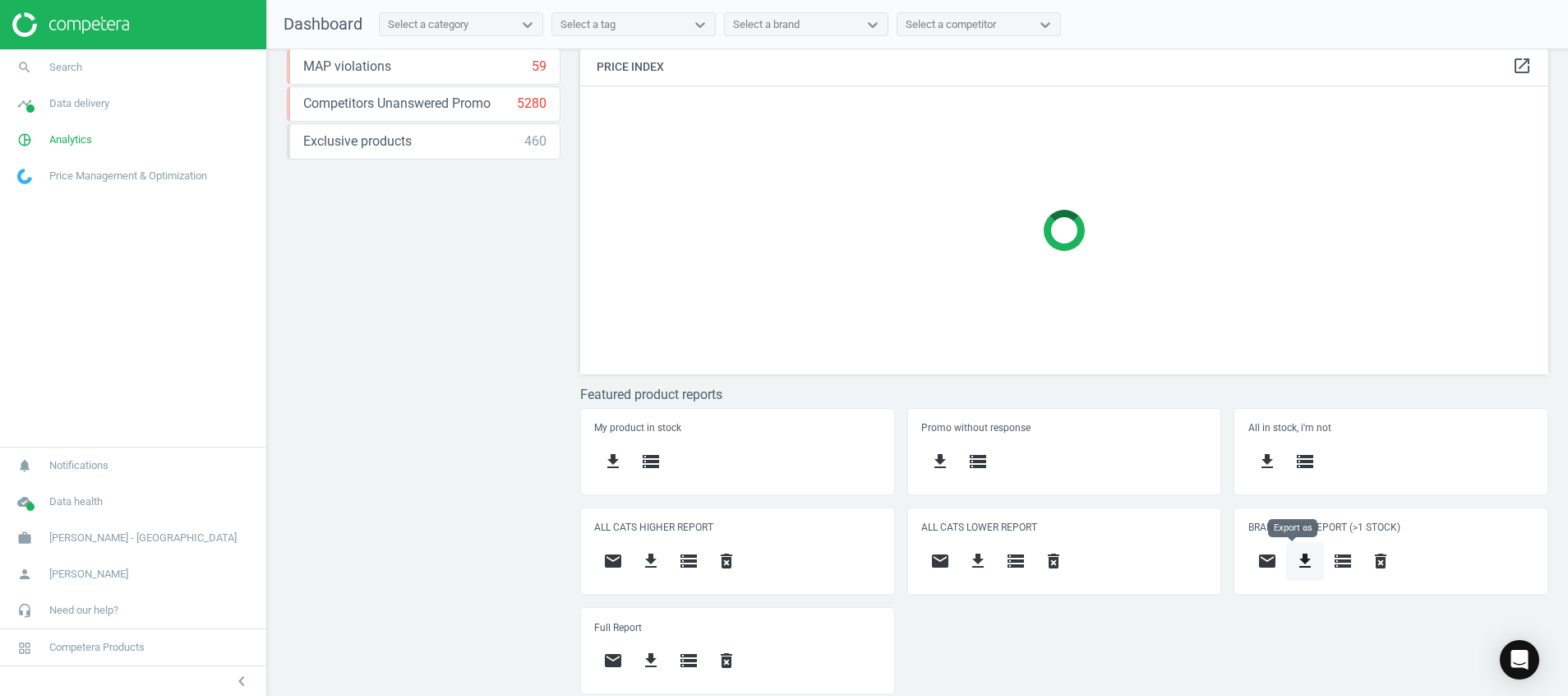
click at [1298, 551] on icon "get_app" at bounding box center [1304, 561] width 19 height 19
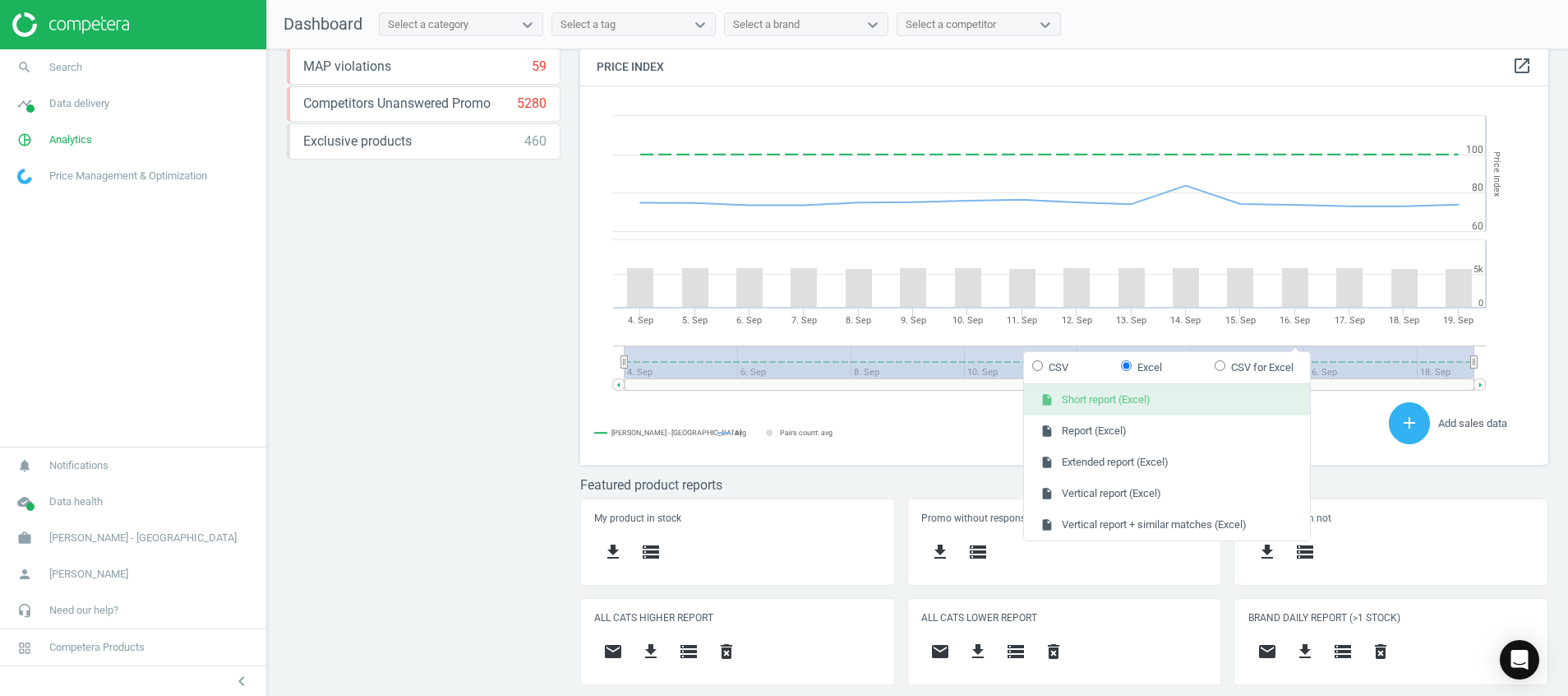
scroll to position [417, 988]
click at [1120, 394] on button "insert_drive_file Short report (Excel)" at bounding box center [1167, 399] width 286 height 32
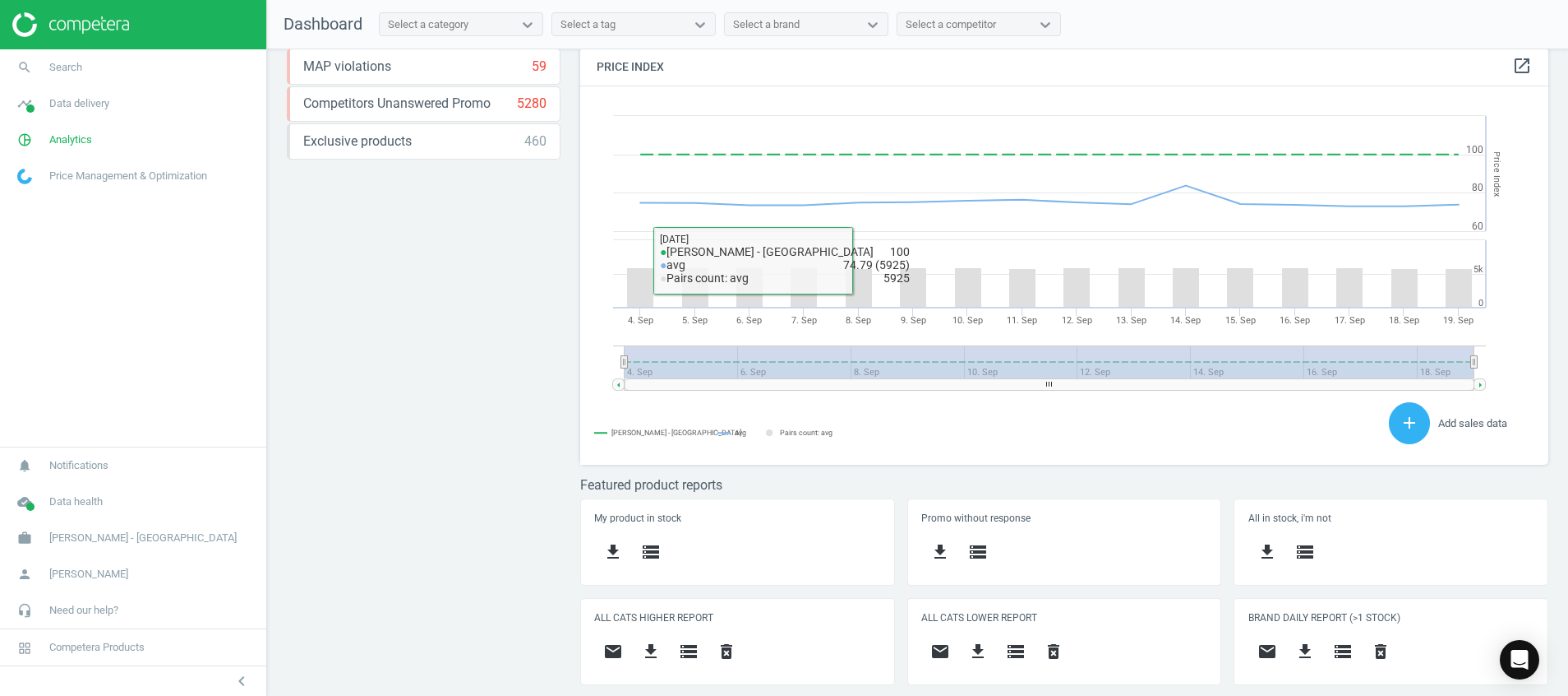
click at [480, 317] on div "Price protection ( 19.09.25 ) Prices are 100% below min competitor 12 keyboard_…" at bounding box center [423, 33] width 273 height 615
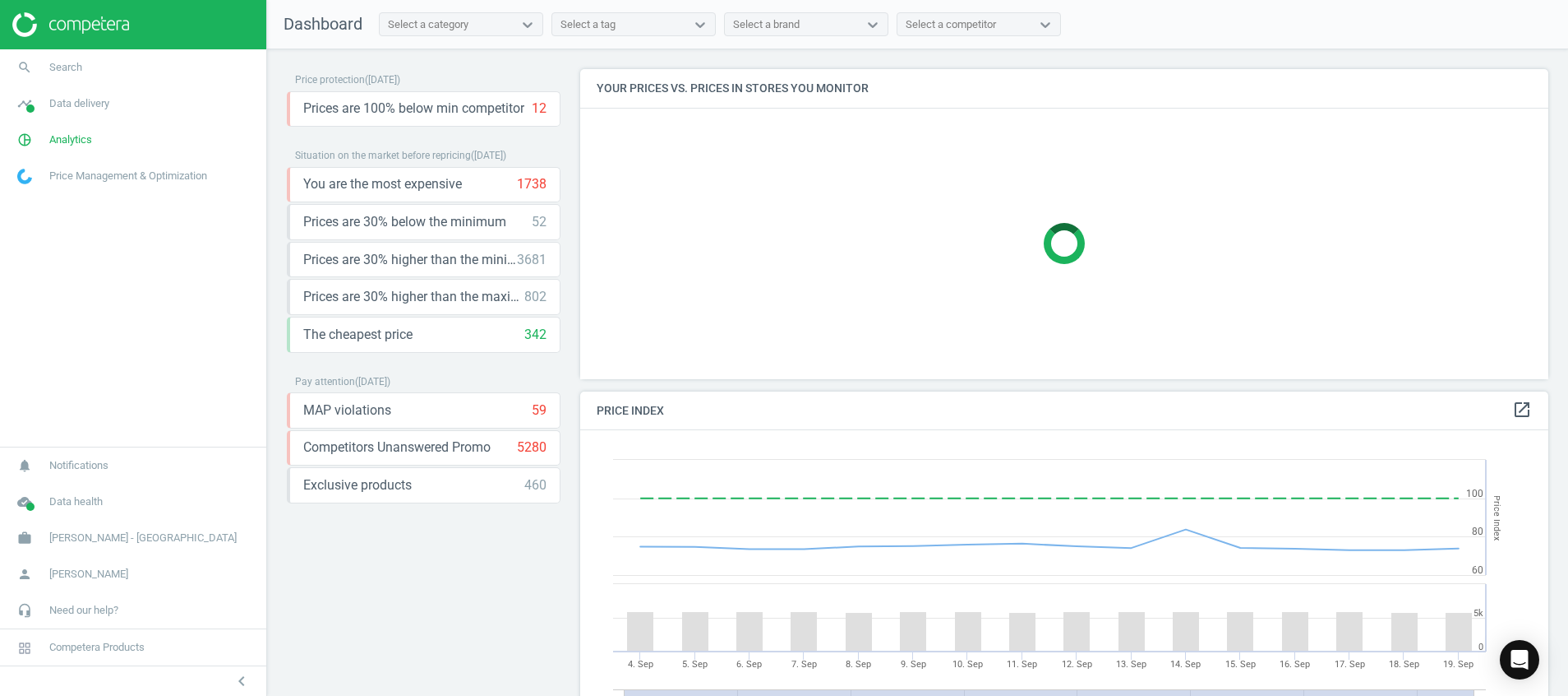
scroll to position [435, 0]
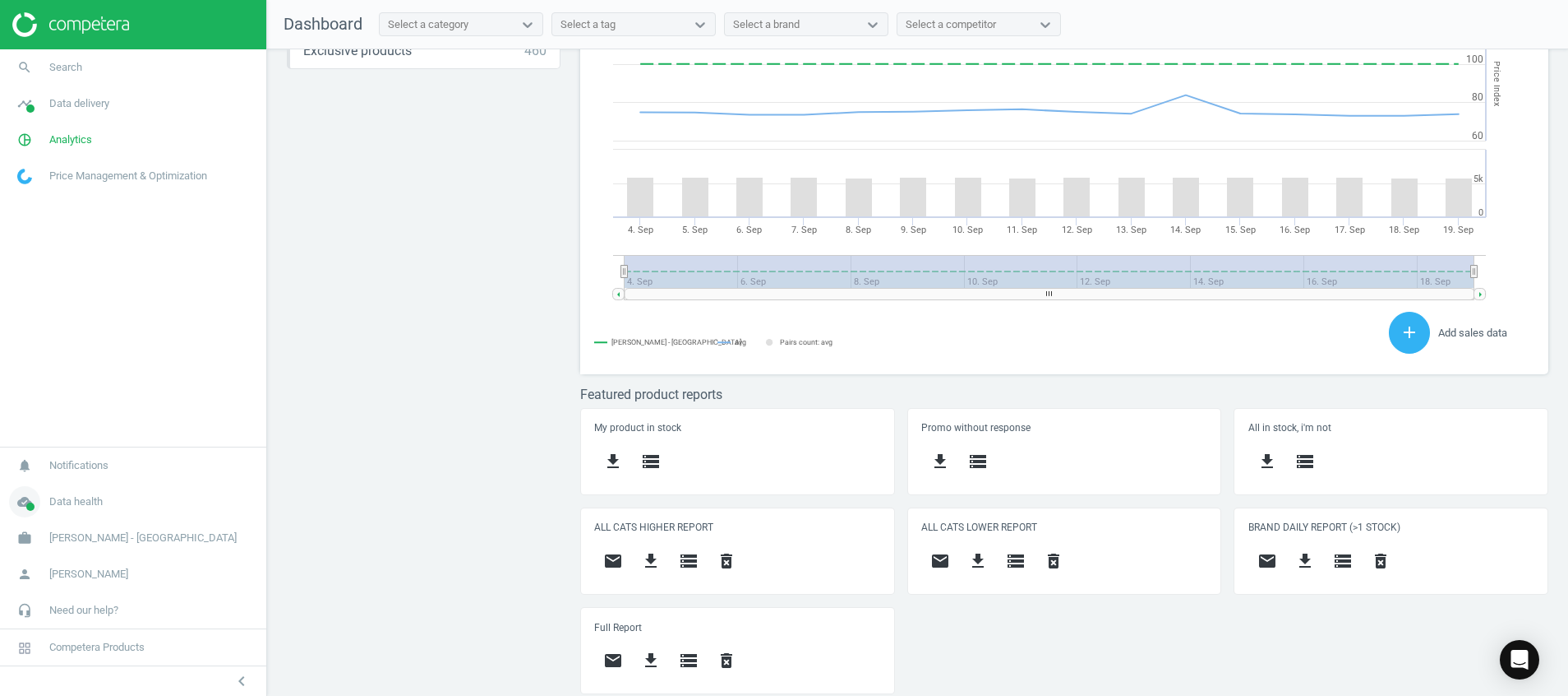
click at [23, 504] on icon "cloud_done" at bounding box center [25, 501] width 31 height 32
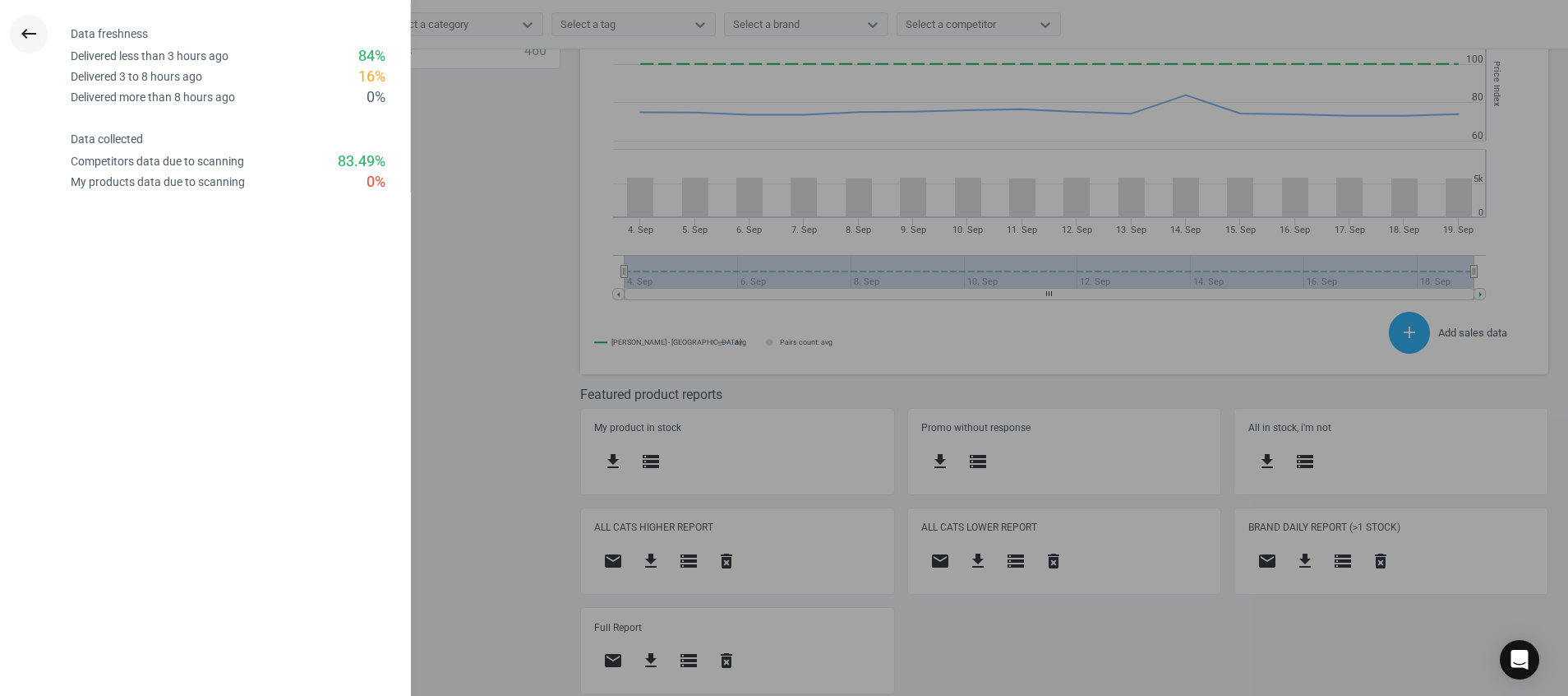
click at [33, 34] on icon "keyboard_backspace" at bounding box center [28, 33] width 19 height 19
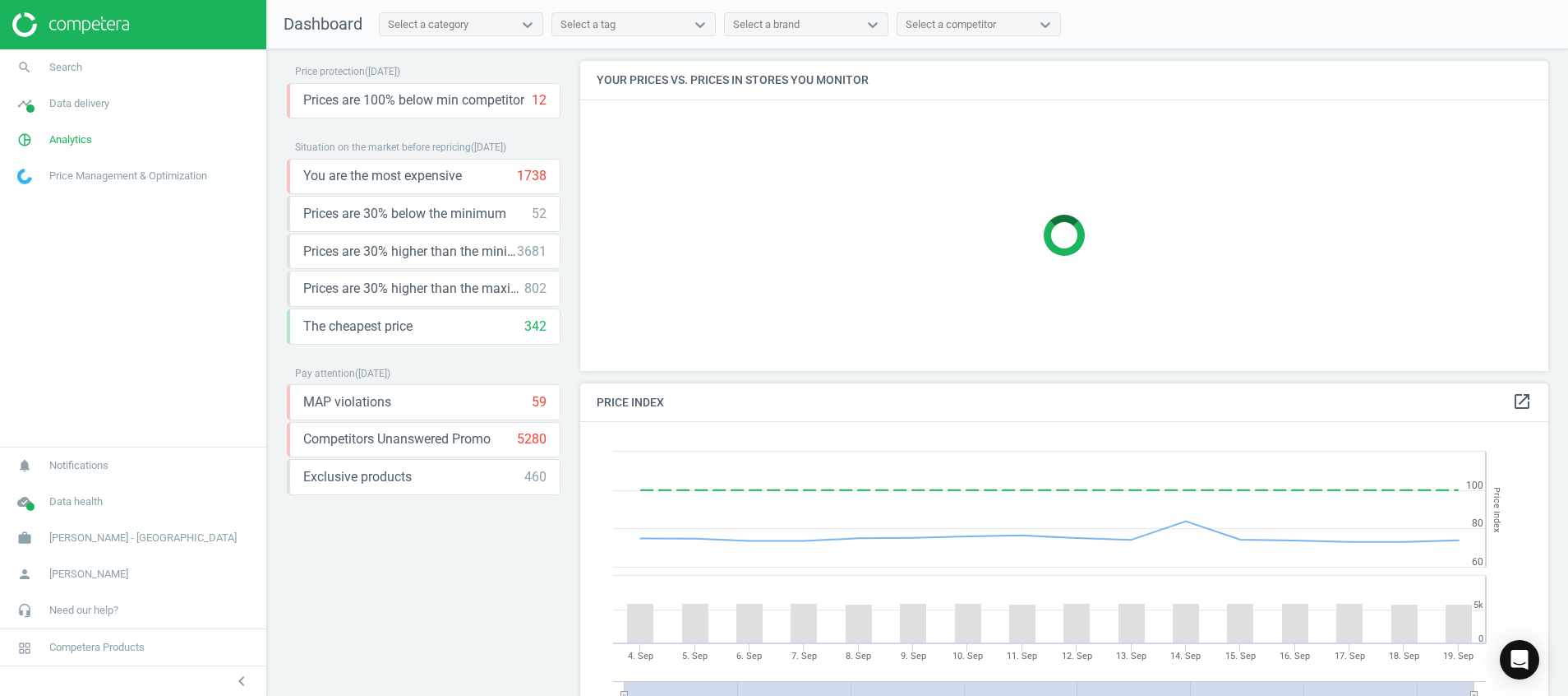
scroll to position [0, 0]
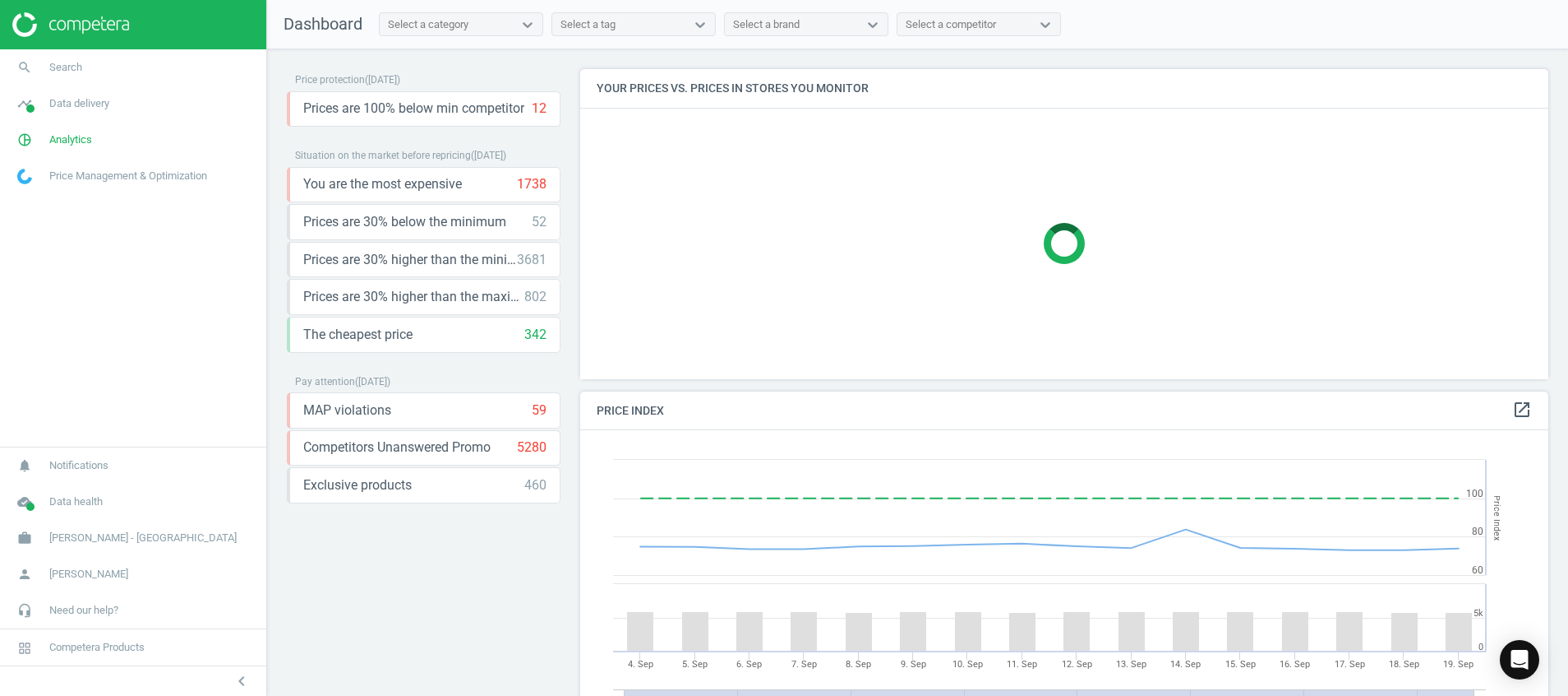
click at [77, 26] on img at bounding box center [70, 24] width 117 height 25
